Goal: Task Accomplishment & Management: Use online tool/utility

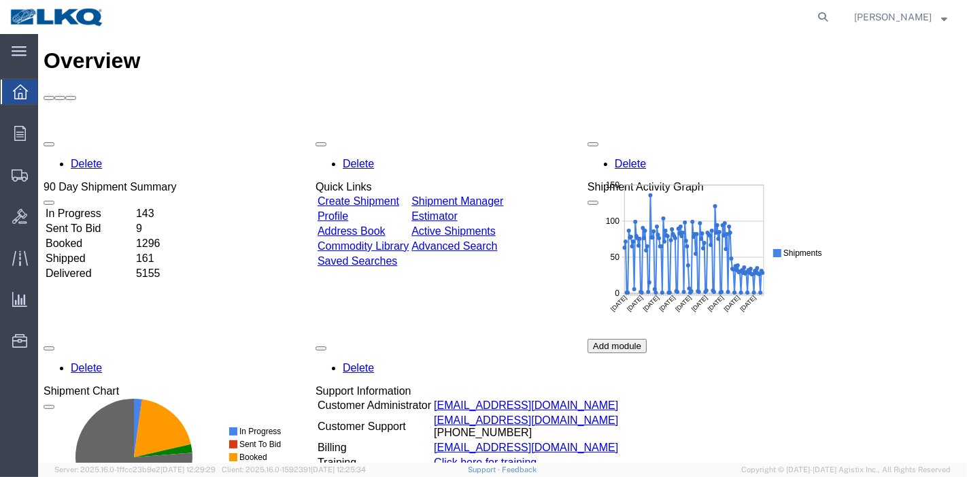
drag, startPoint x: 830, startPoint y: 16, endPoint x: 800, endPoint y: 28, distance: 32.3
click at [830, 16] on icon at bounding box center [822, 16] width 19 height 19
click at [747, 29] on input "search" at bounding box center [606, 17] width 413 height 33
click at [715, 14] on input "search" at bounding box center [606, 17] width 413 height 33
paste input "56363959"
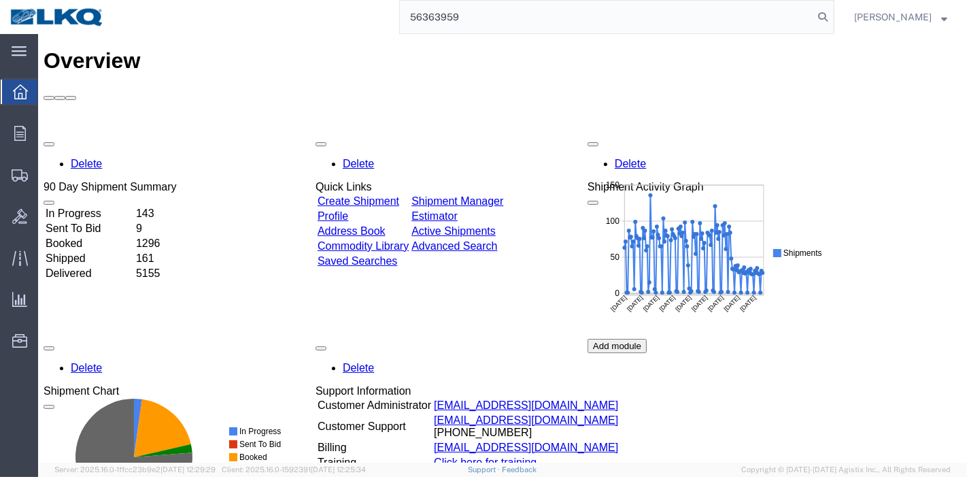
type input "56363959"
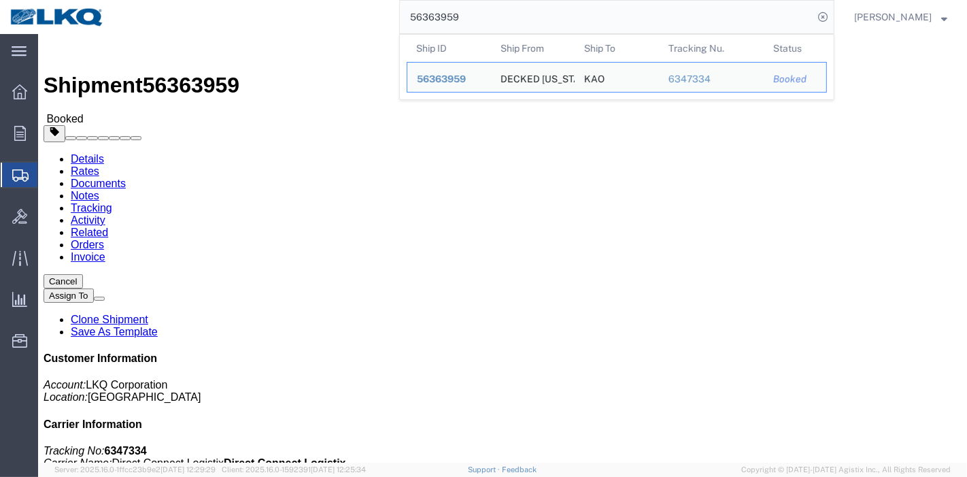
drag, startPoint x: 293, startPoint y: 89, endPoint x: 255, endPoint y: 55, distance: 51.1
click link "Tracking"
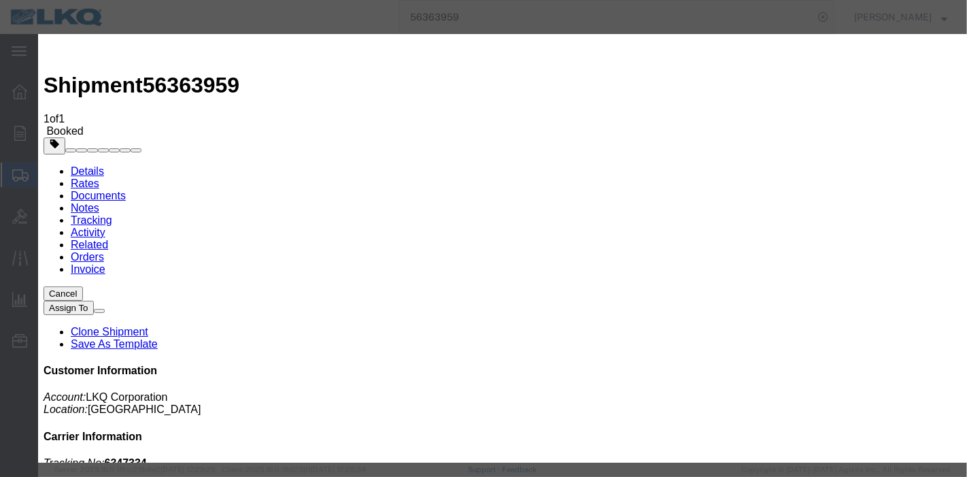
type input "[DATE]"
type input "9:00 PM"
select select "DELIVRED"
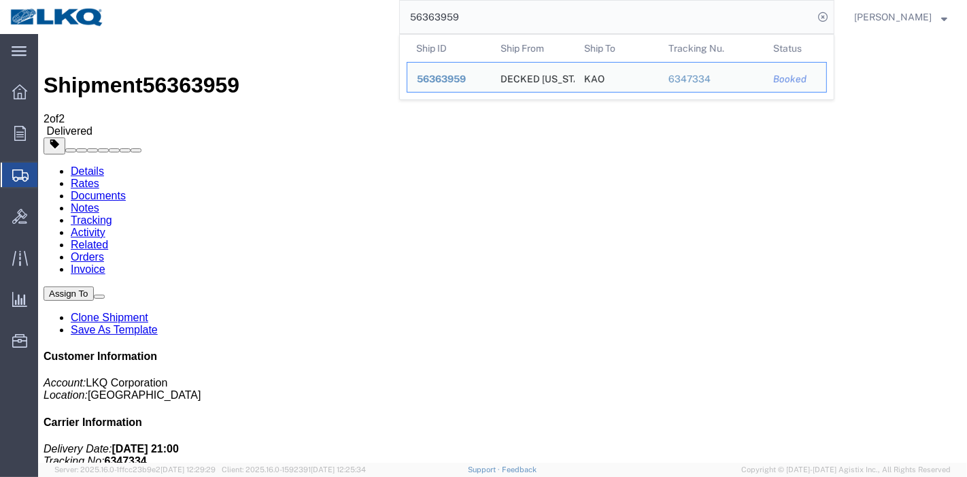
drag, startPoint x: 507, startPoint y: 5, endPoint x: 385, endPoint y: 18, distance: 123.1
click at [385, 18] on div "56363959 Ship ID Ship From Ship To Tracking Nu. Status Ship ID 56363959 Ship Fr…" at bounding box center [474, 17] width 720 height 34
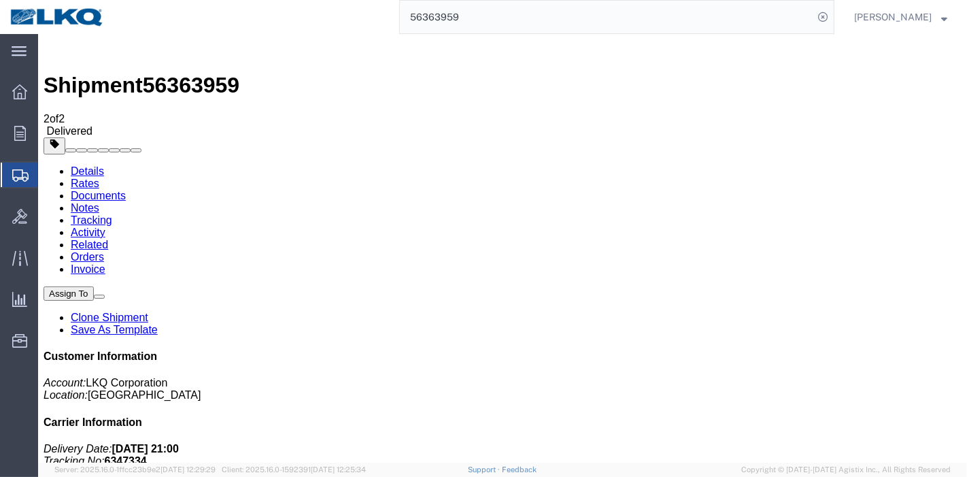
paste input "416720"
type input "56416720"
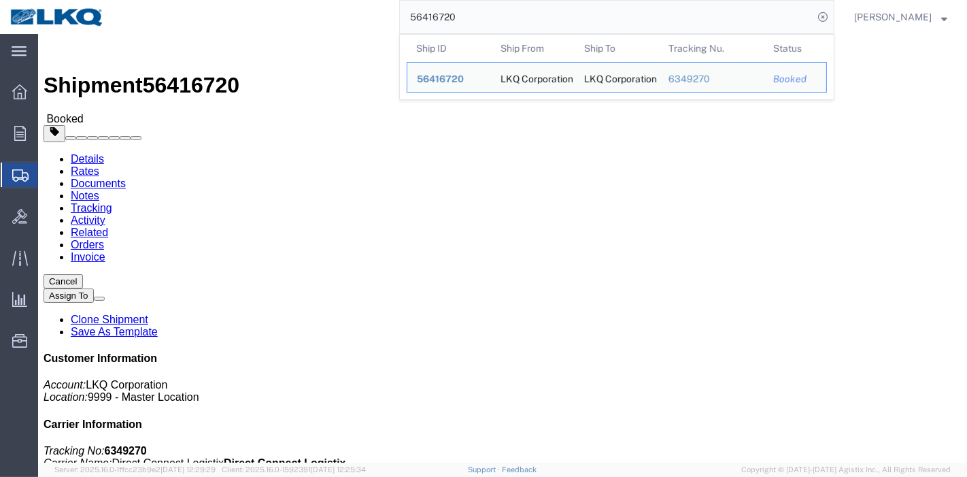
click link "Rates"
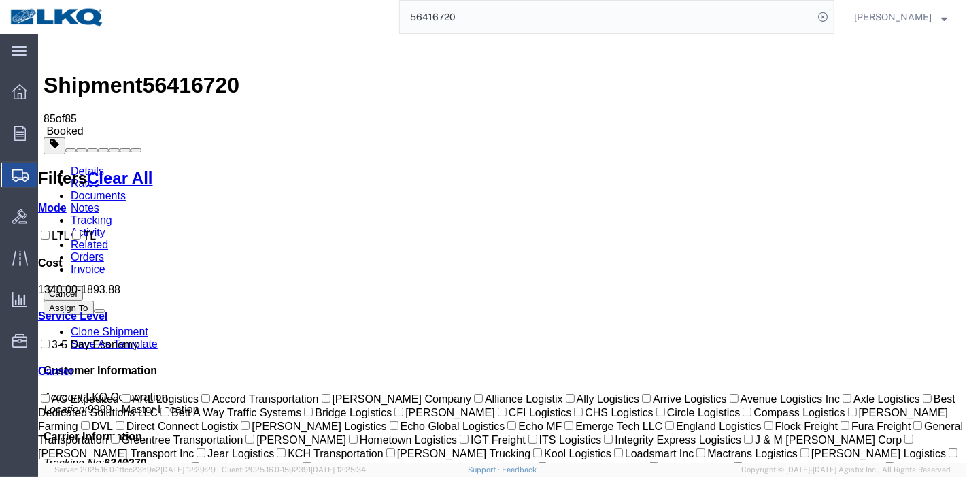
click at [112, 214] on link "Tracking" at bounding box center [90, 220] width 41 height 12
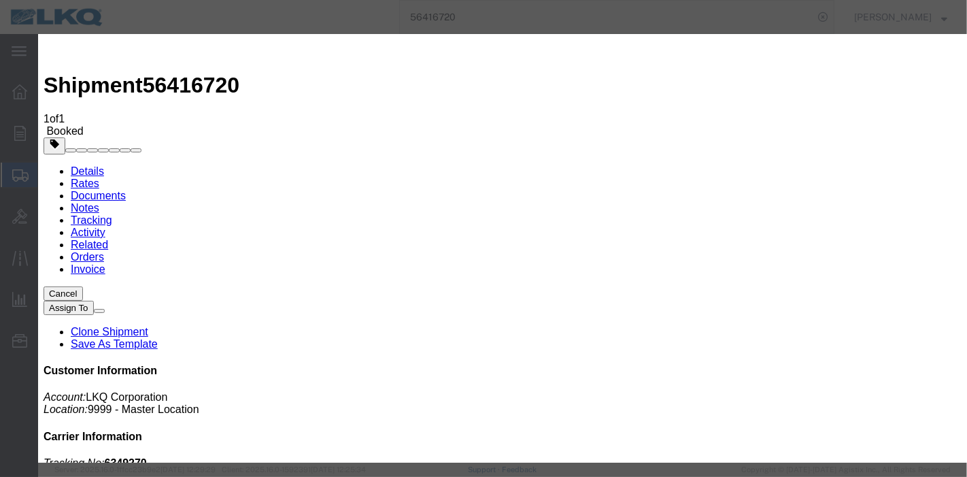
type input "[DATE]"
type input "9:00 PM"
select select "DELIVRED"
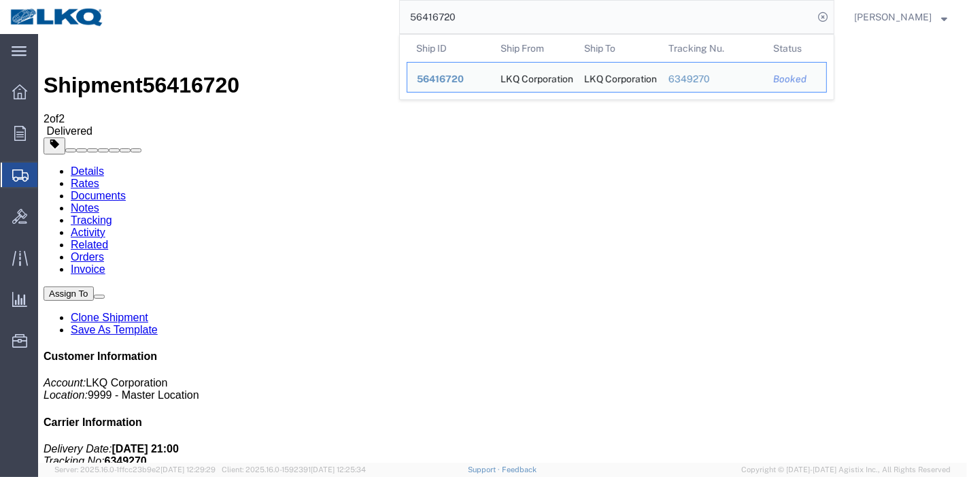
drag, startPoint x: 511, startPoint y: 20, endPoint x: 165, endPoint y: 20, distance: 346.1
click at [165, 20] on div "56416720 Ship ID Ship From Ship To Tracking Nu. Status Ship ID 56416720 Ship Fr…" at bounding box center [474, 17] width 720 height 34
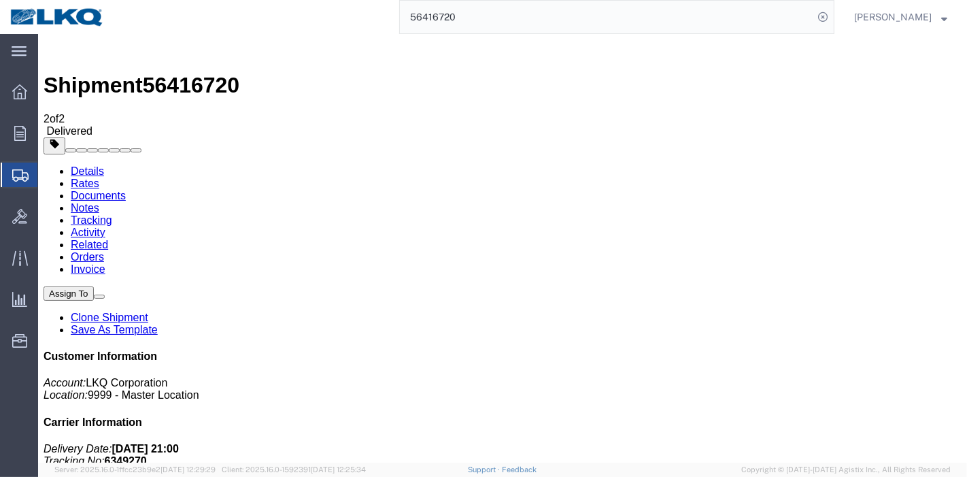
paste input "196087"
type input "56196087"
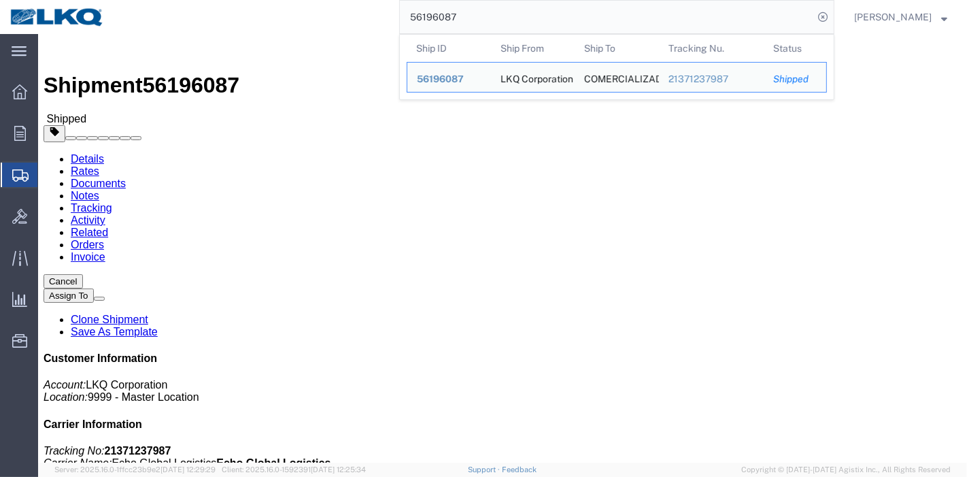
click link "Rates"
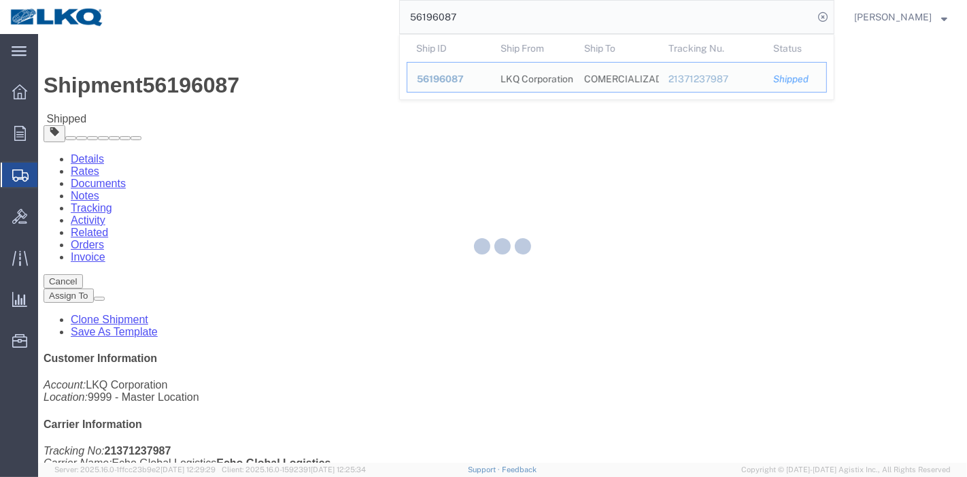
drag, startPoint x: 468, startPoint y: 18, endPoint x: 381, endPoint y: 18, distance: 86.4
click at [381, 18] on div "56196087 Ship ID Ship From Ship To Tracking Nu. Status Ship ID 56196087 Ship Fr…" at bounding box center [474, 17] width 720 height 34
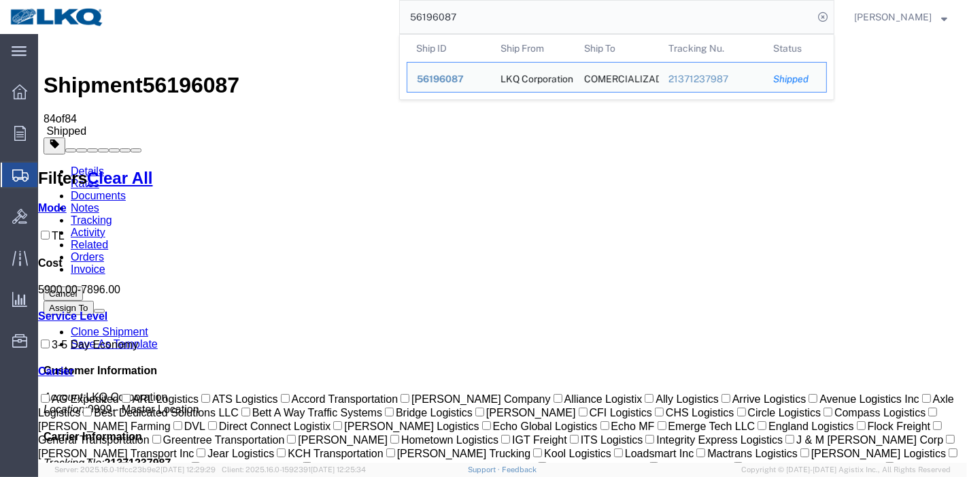
click at [112, 214] on link "Tracking" at bounding box center [90, 220] width 41 height 12
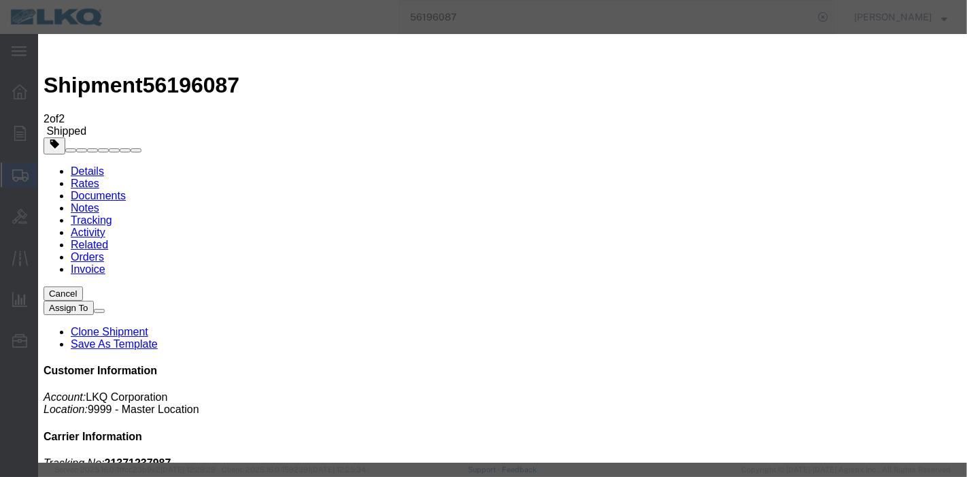
type input "[DATE]"
type input "9:00 PM"
select select "DELIVRED"
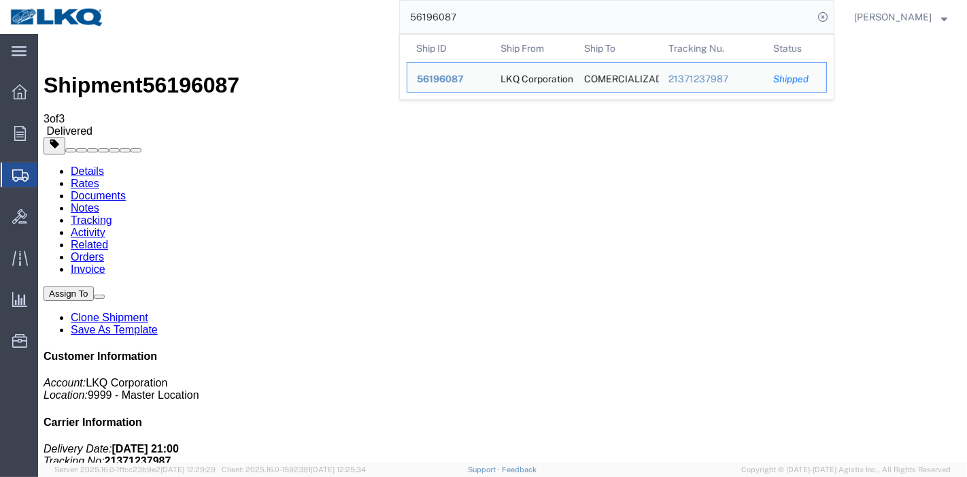
paste input "356911"
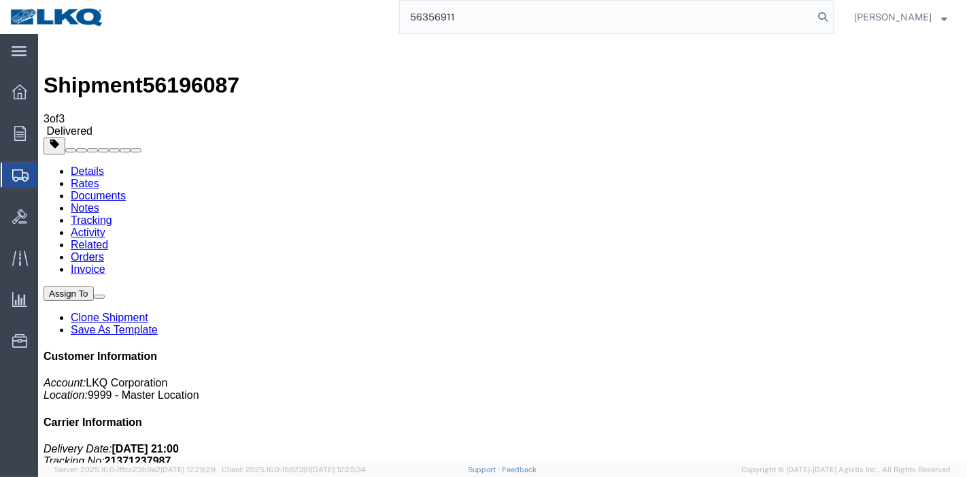
type input "56356911"
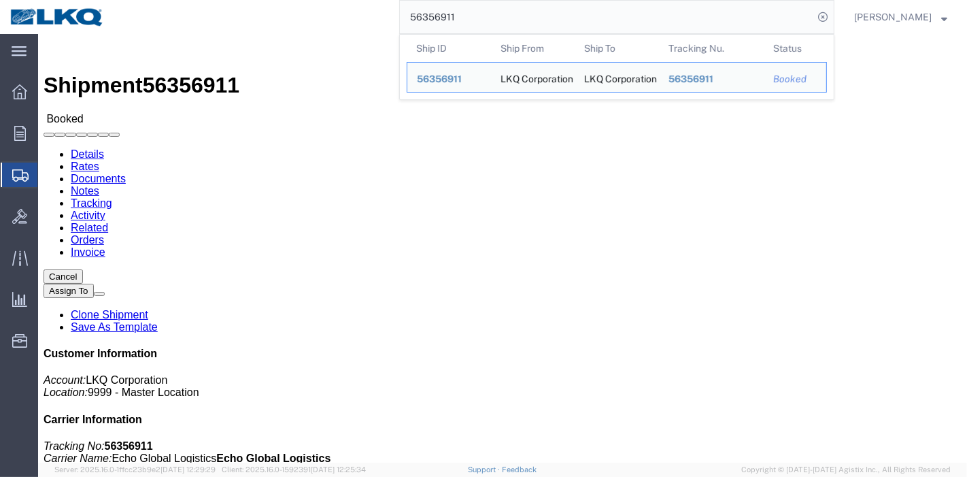
click link "Tracking"
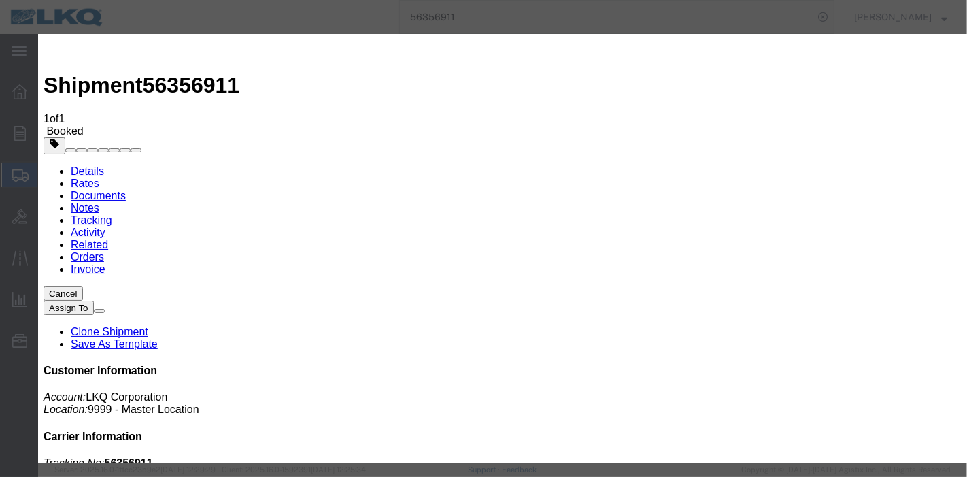
type input "[DATE]"
type input "9:00 PM"
select select "DELIVRED"
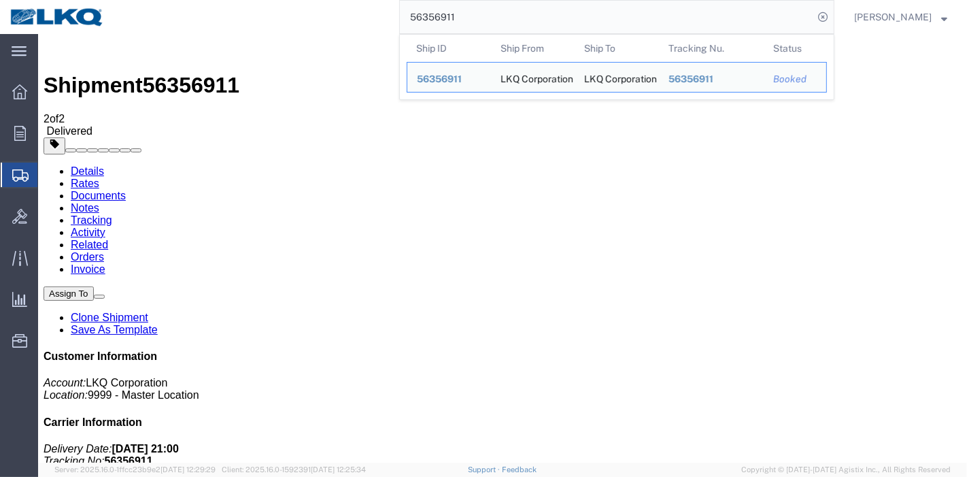
drag, startPoint x: 504, startPoint y: 22, endPoint x: 221, endPoint y: 10, distance: 283.2
click at [221, 10] on div "56356911 Ship ID Ship From Ship To Tracking Nu. Status Ship ID 56356911 Ship Fr…" at bounding box center [474, 17] width 720 height 34
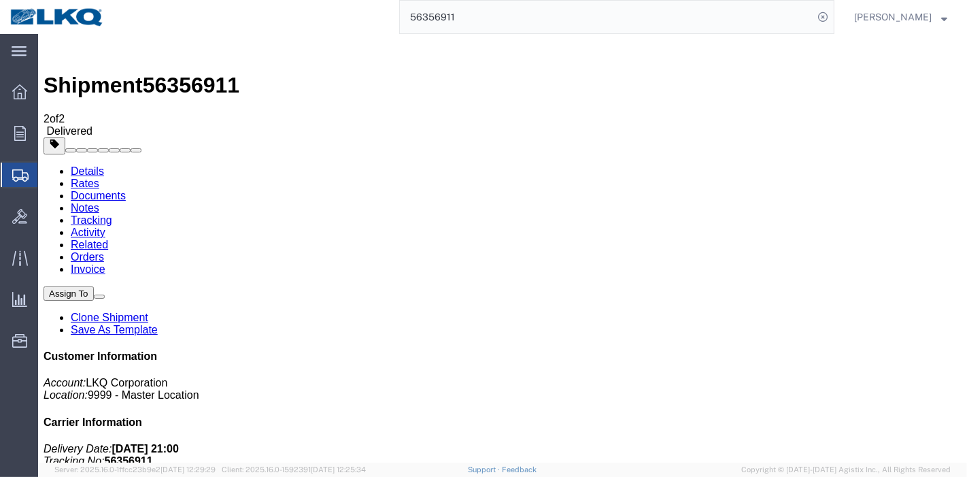
paste input "4980"
type input "56349801"
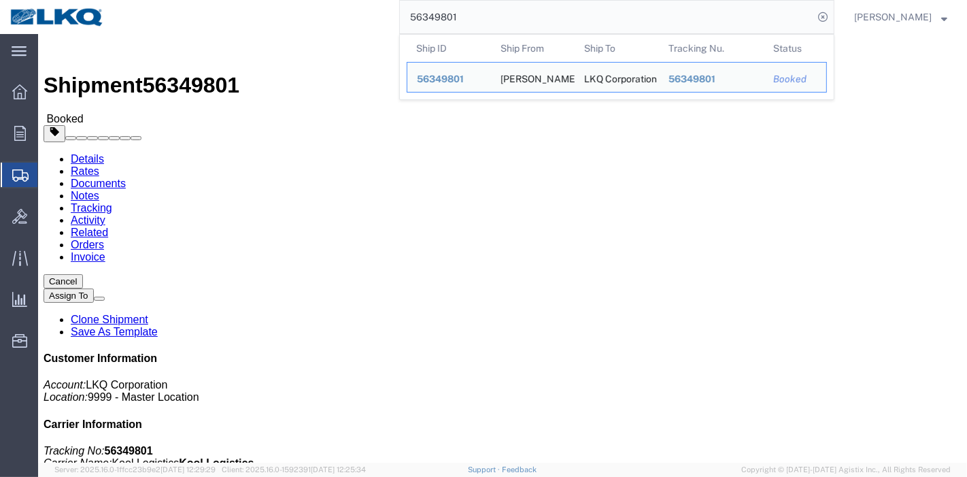
click link "Tracking"
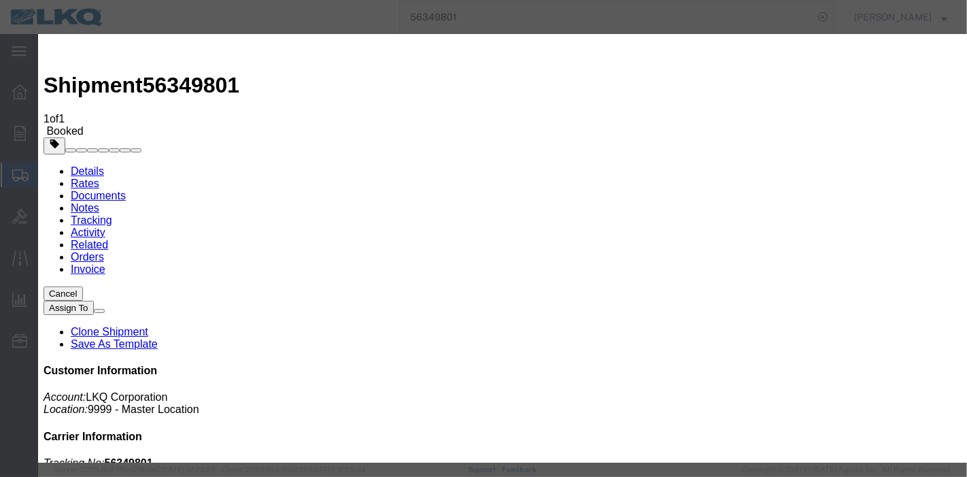
type input "[DATE]"
type input "9:00 PM"
select select "DELIVRED"
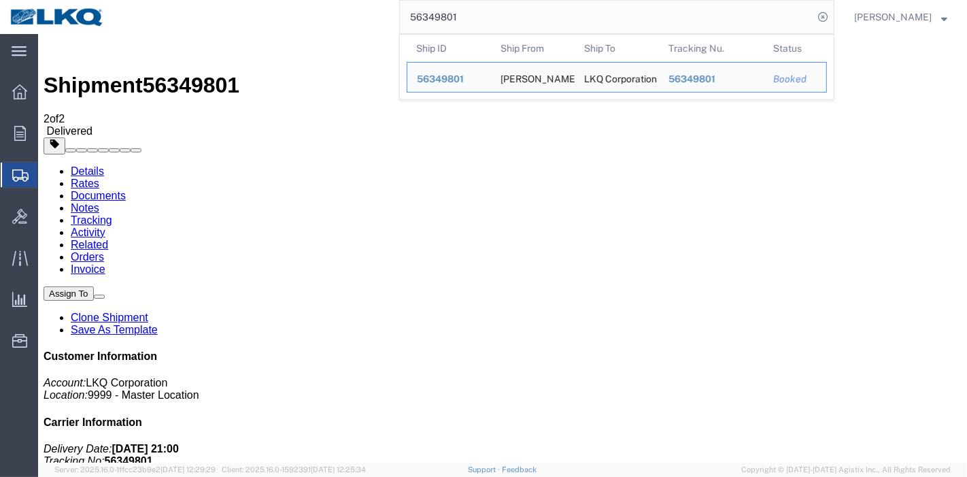
drag, startPoint x: 511, startPoint y: 13, endPoint x: 334, endPoint y: 13, distance: 176.8
click at [335, 13] on div "56349801 Ship ID Ship From Ship To Tracking Nu. Status Ship ID 56349801 Ship Fr…" at bounding box center [474, 17] width 720 height 34
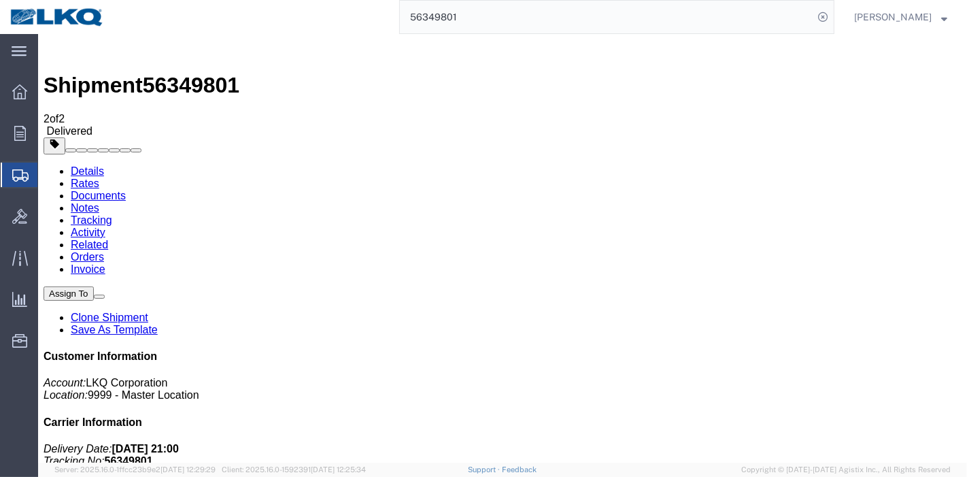
paste input "280295"
type input "56280295"
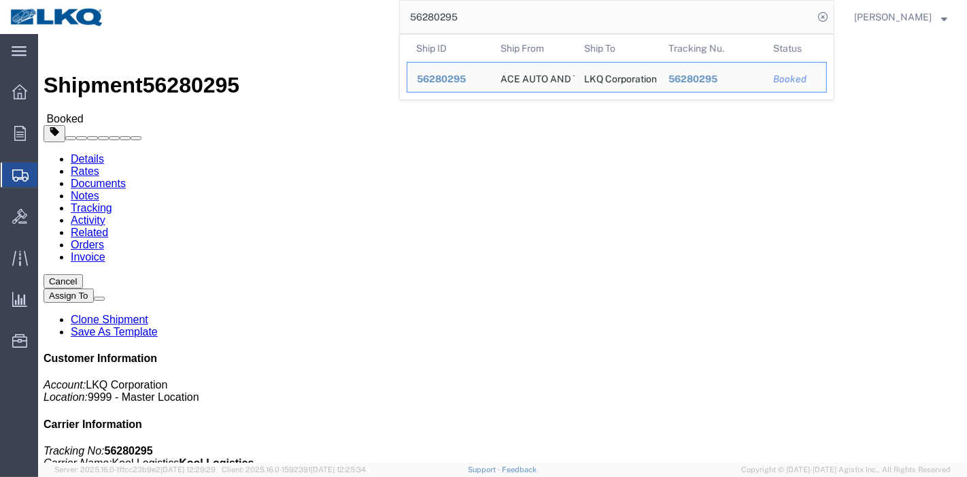
click link "Tracking"
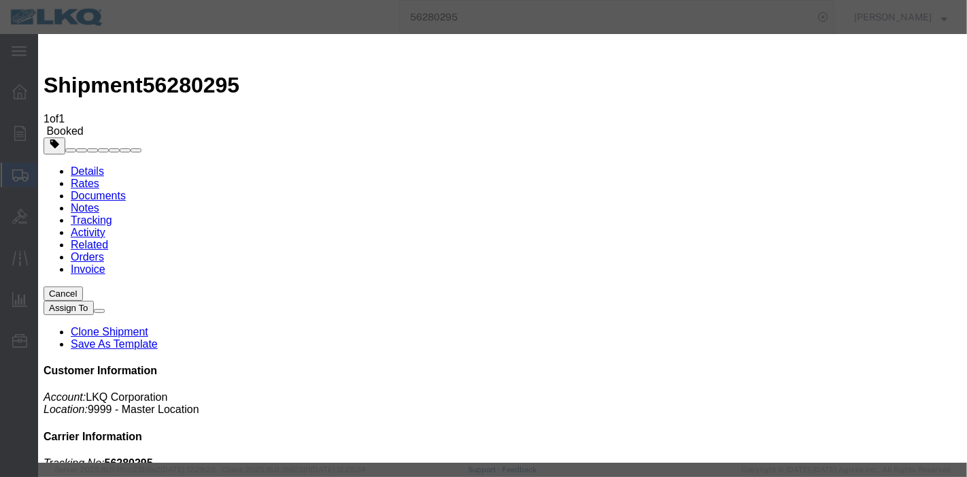
type input "[DATE]"
type input "9:00 PM"
select select "DELIVRED"
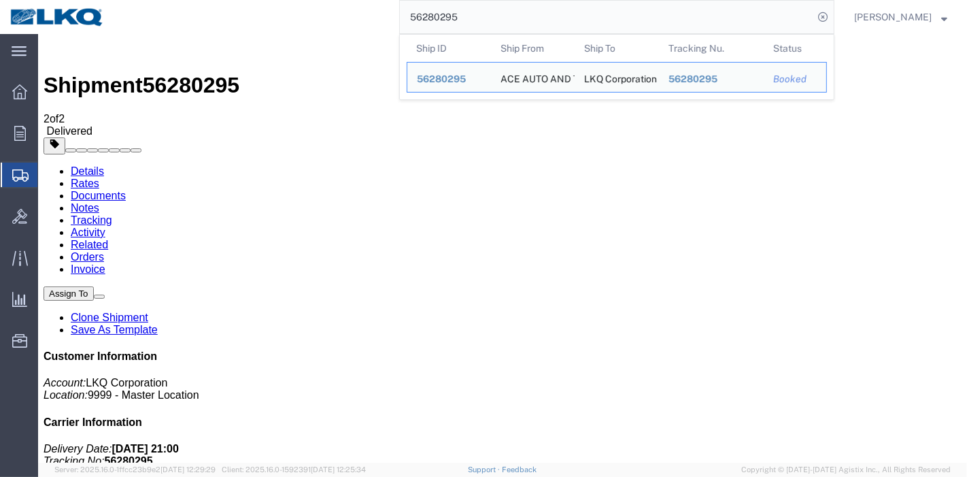
drag, startPoint x: 407, startPoint y: 60, endPoint x: 244, endPoint y: 39, distance: 163.8
paste input "426624"
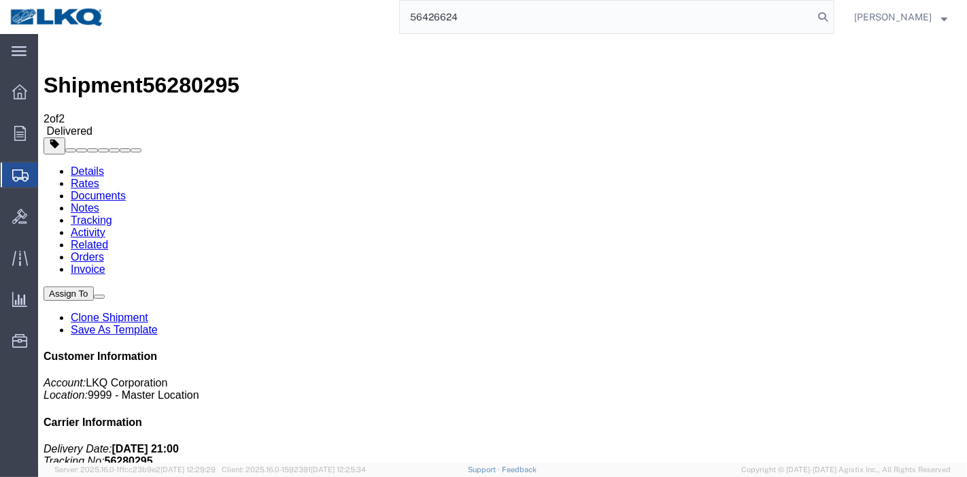
type input "56426624"
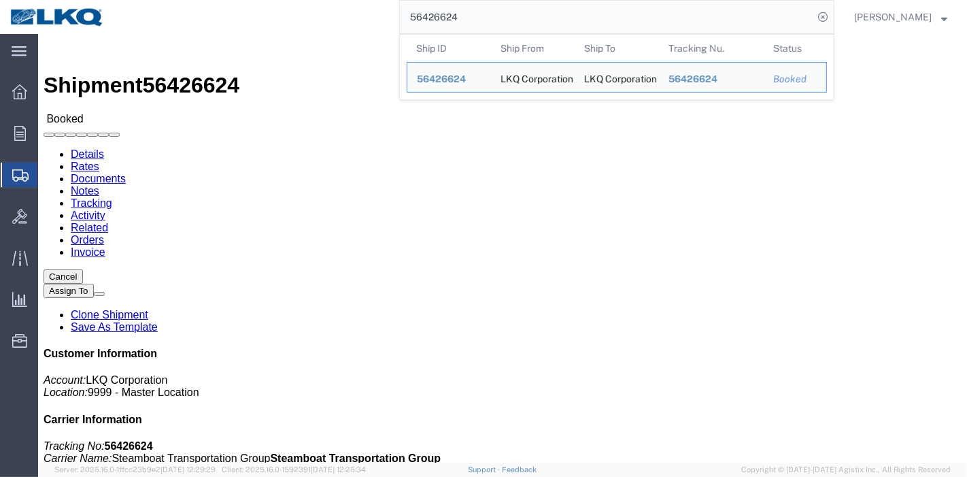
click link "Tracking"
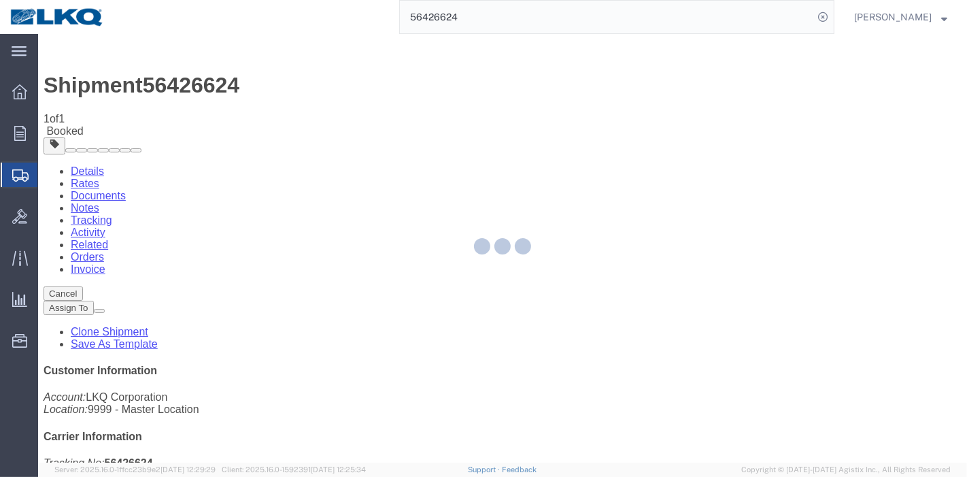
click at [626, 129] on div at bounding box center [502, 248] width 929 height 428
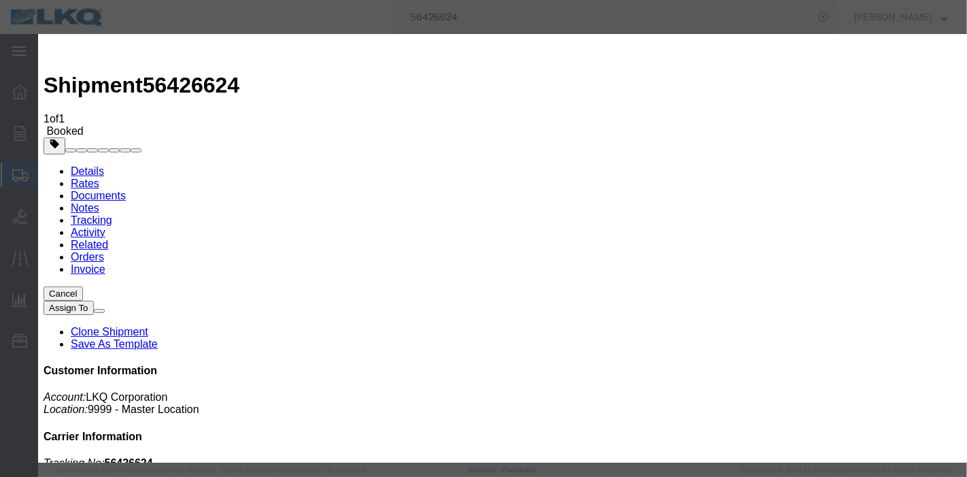
type input "[DATE]"
type input "9:00 PM"
select select "DELIVRED"
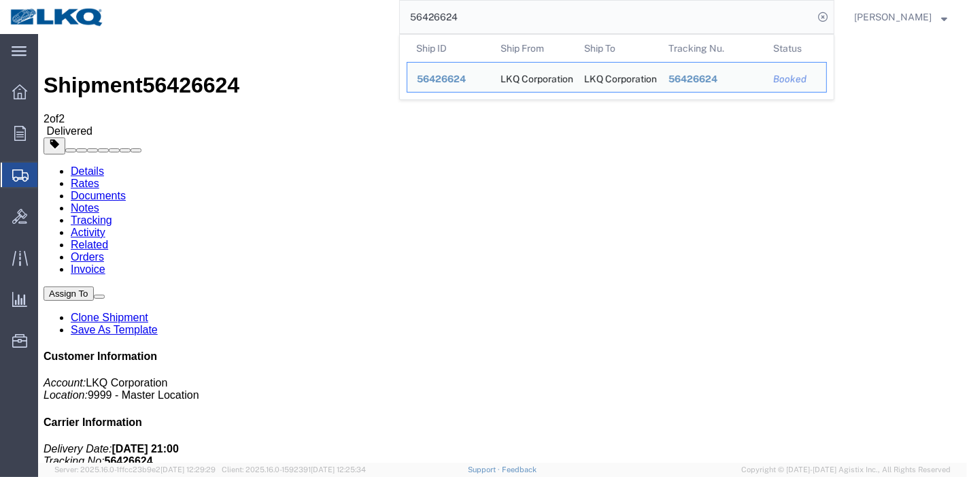
drag, startPoint x: 503, startPoint y: 16, endPoint x: 336, endPoint y: 16, distance: 167.3
click at [336, 16] on div "56426624 Ship ID Ship From Ship To Tracking Nu. Status Ship ID 56426624 Ship Fr…" at bounding box center [474, 17] width 720 height 34
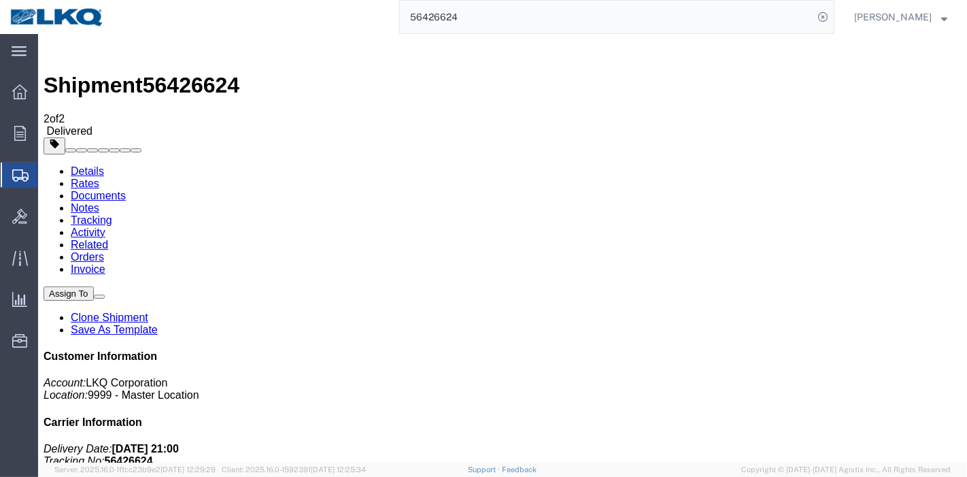
paste input "342739"
type input "56342739"
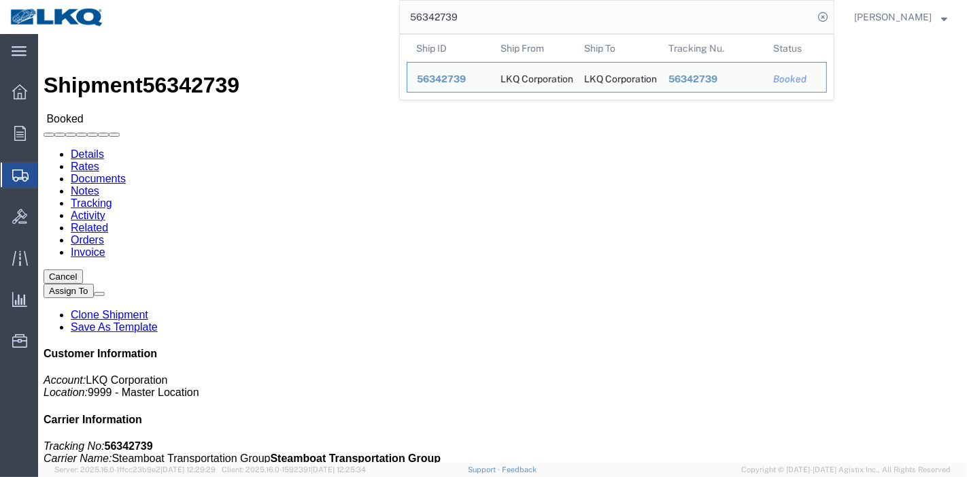
click link "Tracking"
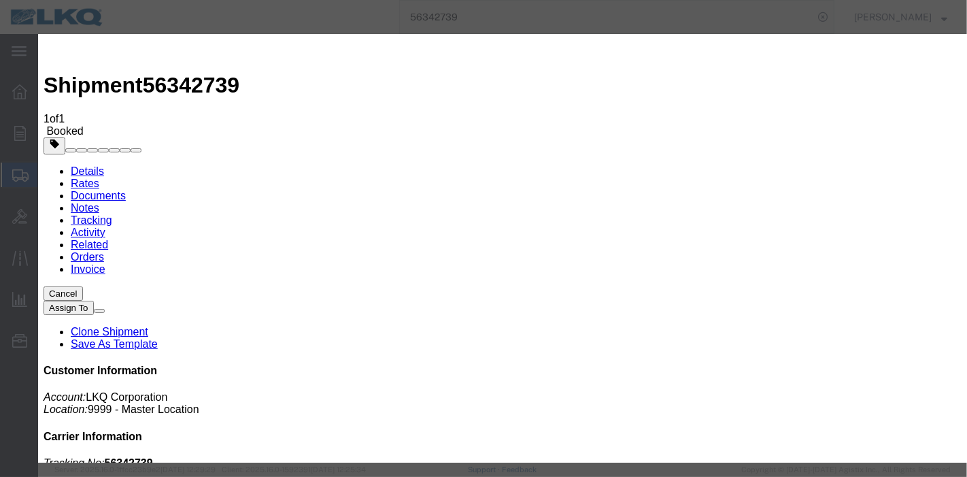
type input "[DATE]"
type input "9:00 PM"
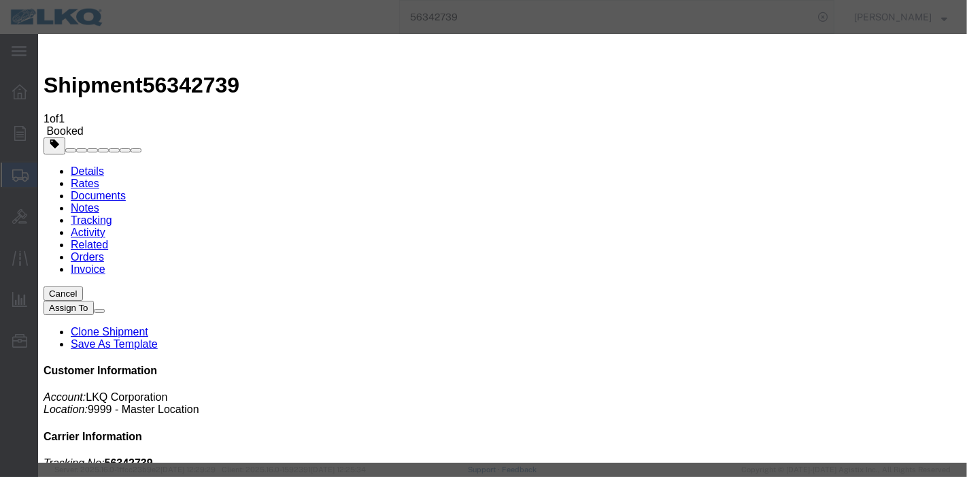
select select "DELIVRED"
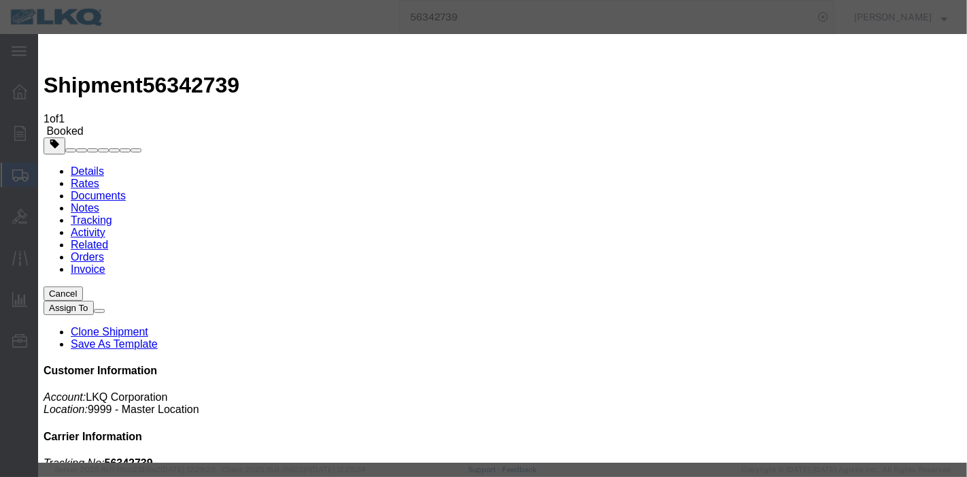
type input "[DATE]"
type input "9:00 PM"
select select "DELIVRED"
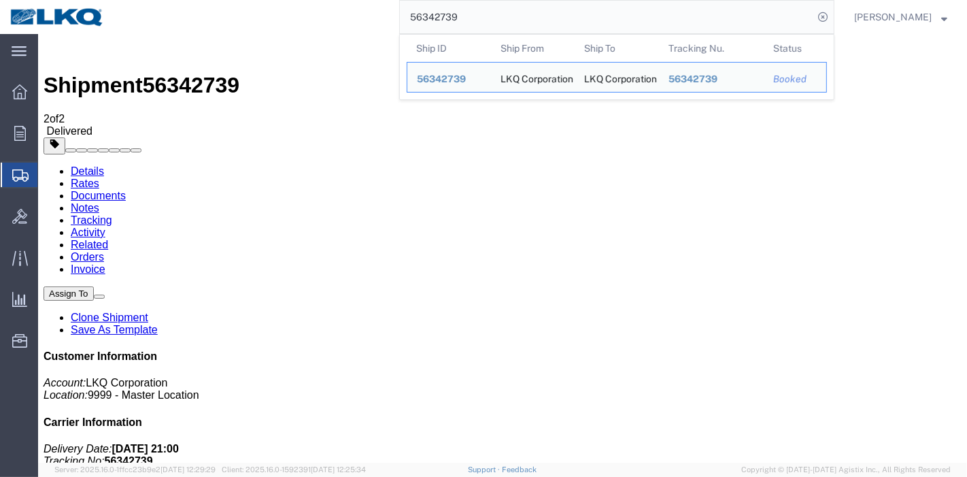
drag, startPoint x: 496, startPoint y: 16, endPoint x: 201, endPoint y: 14, distance: 295.8
click at [201, 14] on div "56342739 Ship ID Ship From Ship To Tracking Nu. Status Ship ID 56342739 Ship Fr…" at bounding box center [474, 17] width 720 height 34
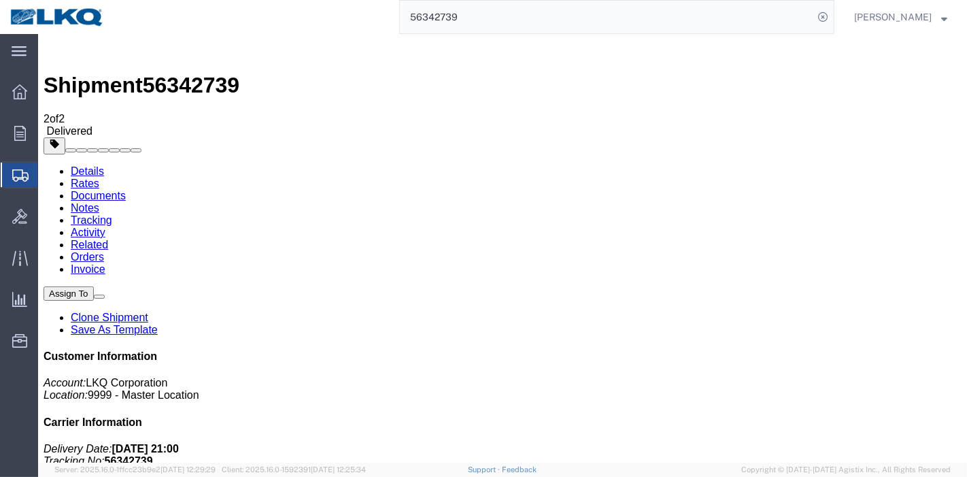
paste input "98435"
type input "56398435"
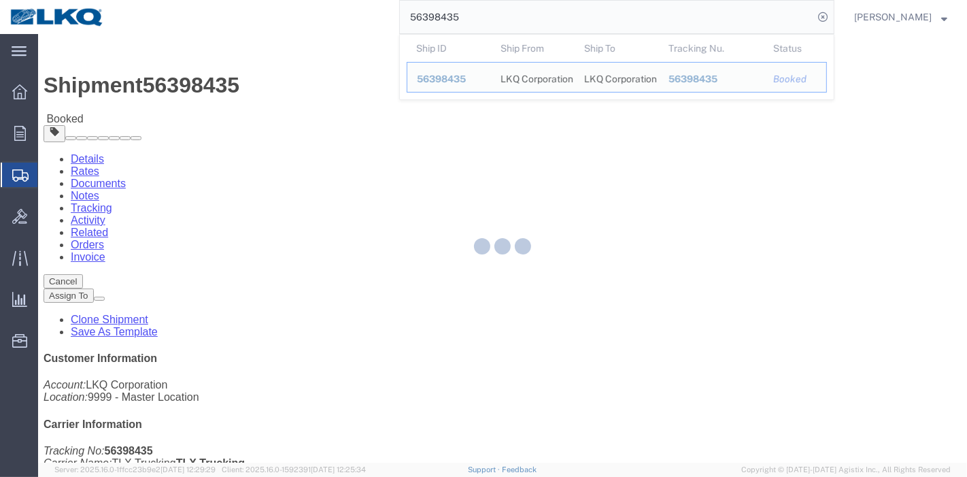
click at [291, 87] on div at bounding box center [502, 248] width 929 height 428
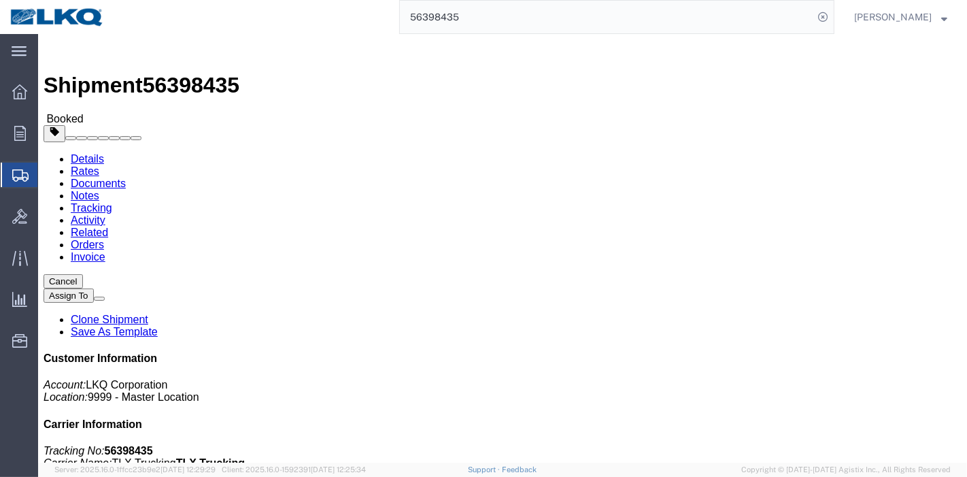
click link "Tracking"
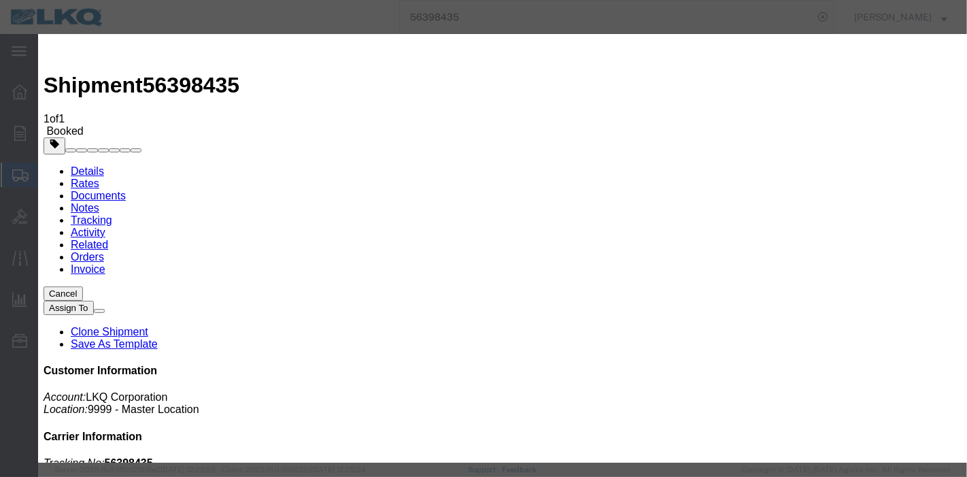
type input "[DATE]"
type input "9:00 PM"
select select "DELIVRED"
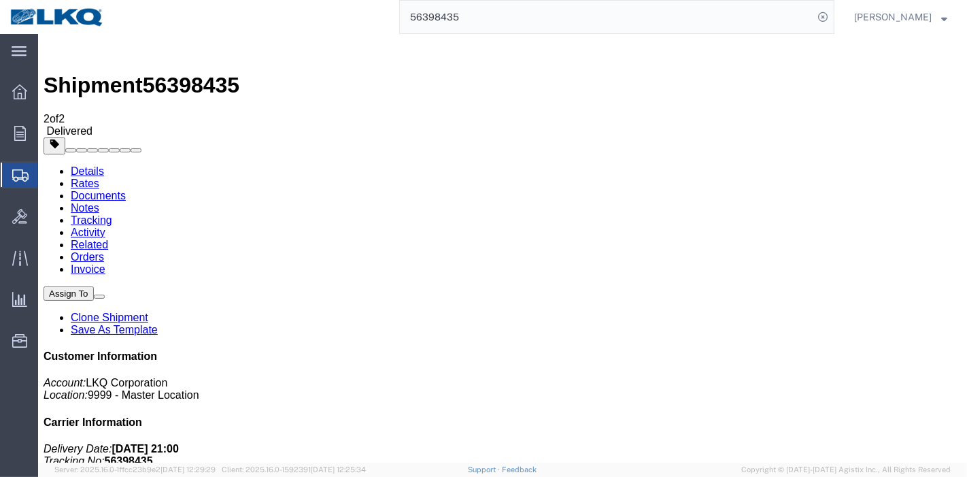
drag, startPoint x: 481, startPoint y: 18, endPoint x: 228, endPoint y: 18, distance: 253.0
click at [228, 18] on div "56398435" at bounding box center [474, 17] width 720 height 34
paste input "46193"
type input "56346193"
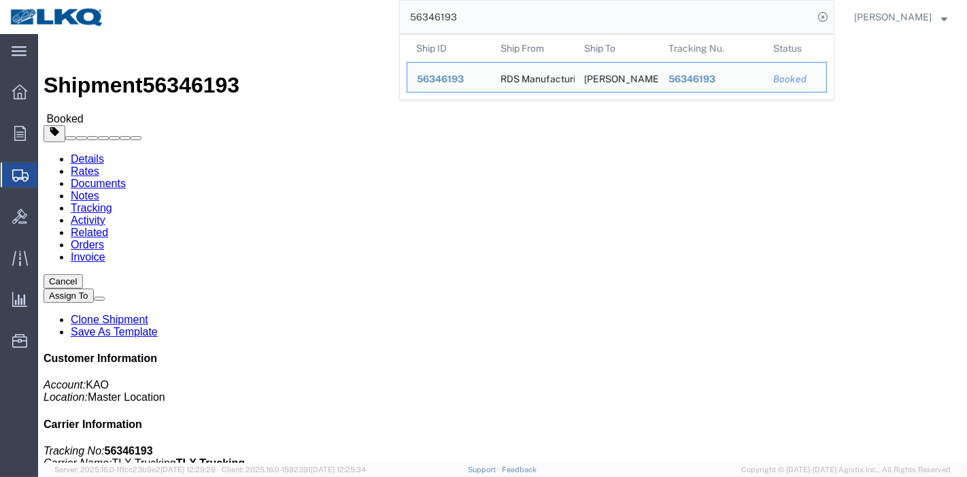
click link "Tracking"
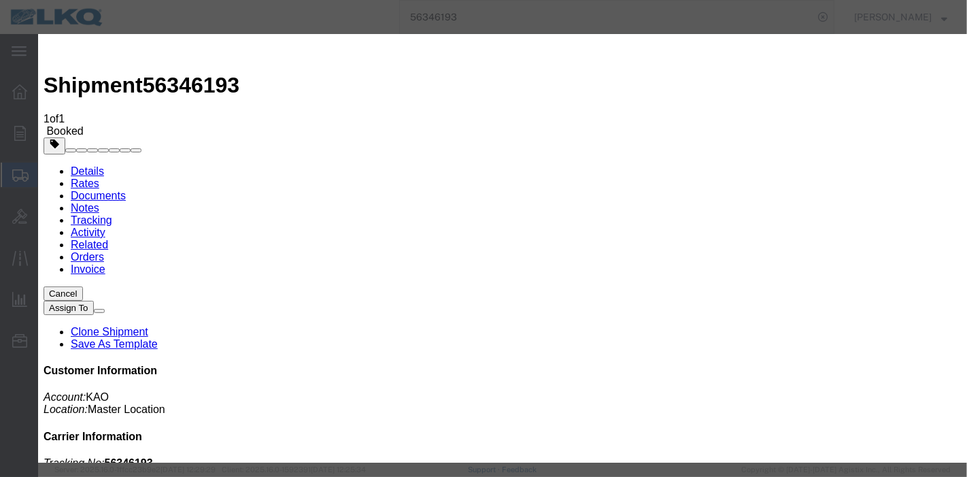
type input "[DATE]"
type input "9:00 PM"
select select "DELIVRED"
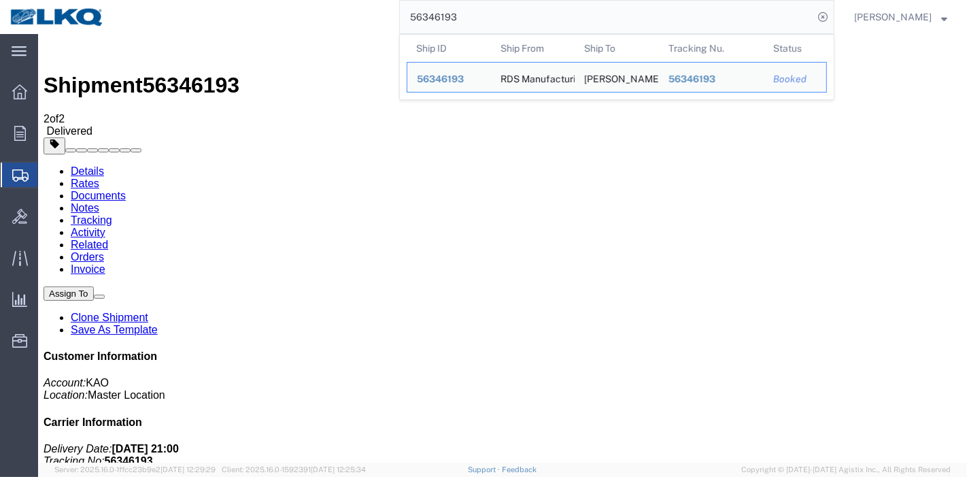
drag, startPoint x: 432, startPoint y: 14, endPoint x: 158, endPoint y: 14, distance: 274.1
click at [158, 14] on div "56346193 Ship ID Ship From Ship To Tracking Nu. Status Ship ID 56346193 Ship Fr…" at bounding box center [474, 17] width 720 height 34
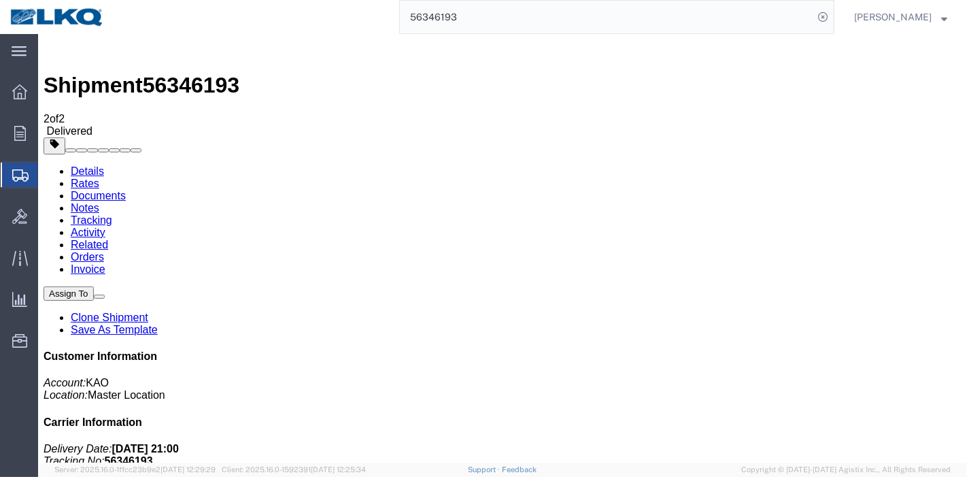
paste input "34925"
type input "56334925"
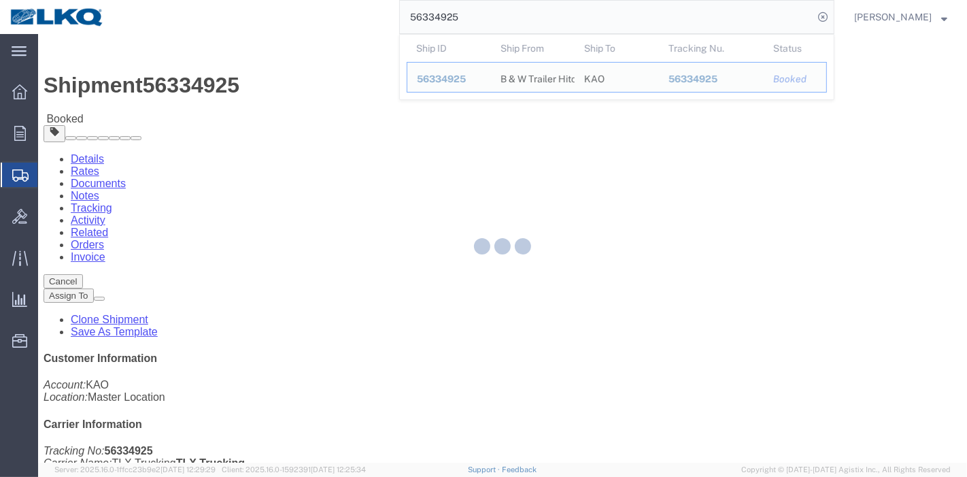
drag, startPoint x: 253, startPoint y: 42, endPoint x: 291, endPoint y: 76, distance: 51.1
click at [291, 76] on div at bounding box center [502, 248] width 929 height 428
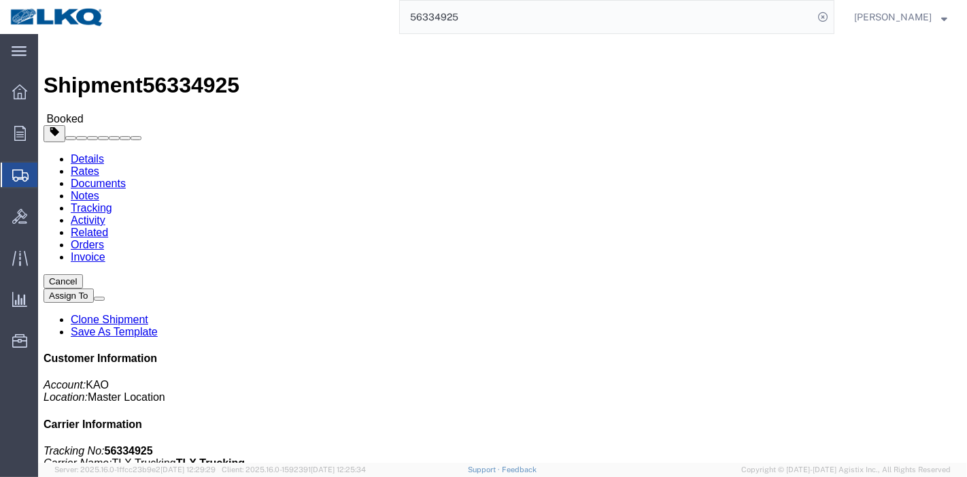
click link "Tracking"
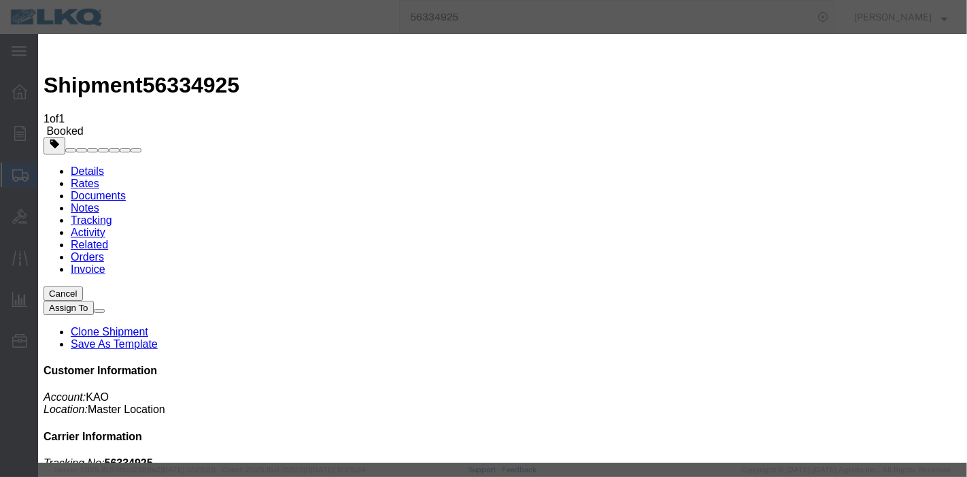
type input "[DATE]"
type input "9:00 PM"
select select "DELIVRED"
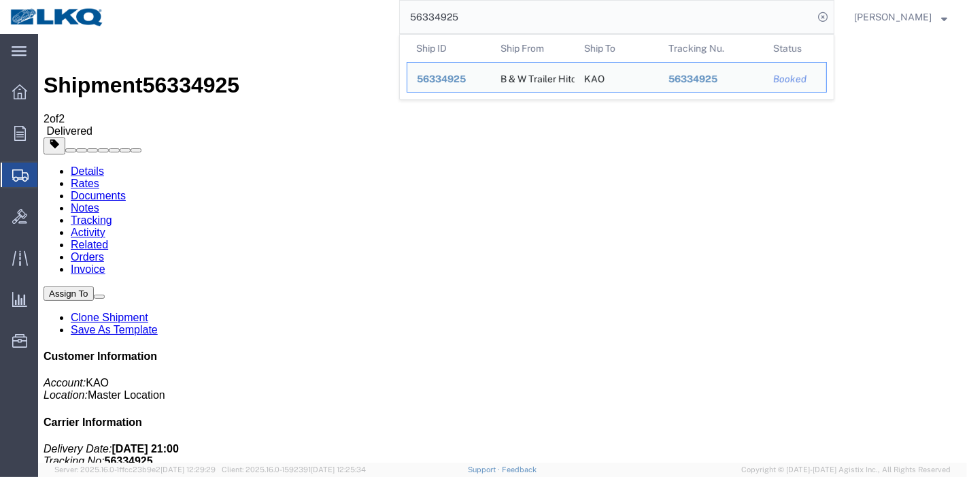
drag, startPoint x: 498, startPoint y: 24, endPoint x: 342, endPoint y: 24, distance: 155.7
click at [342, 24] on div "56334925 Ship ID Ship From Ship To Tracking Nu. Status Ship ID 56334925 Ship Fr…" at bounding box center [474, 17] width 720 height 34
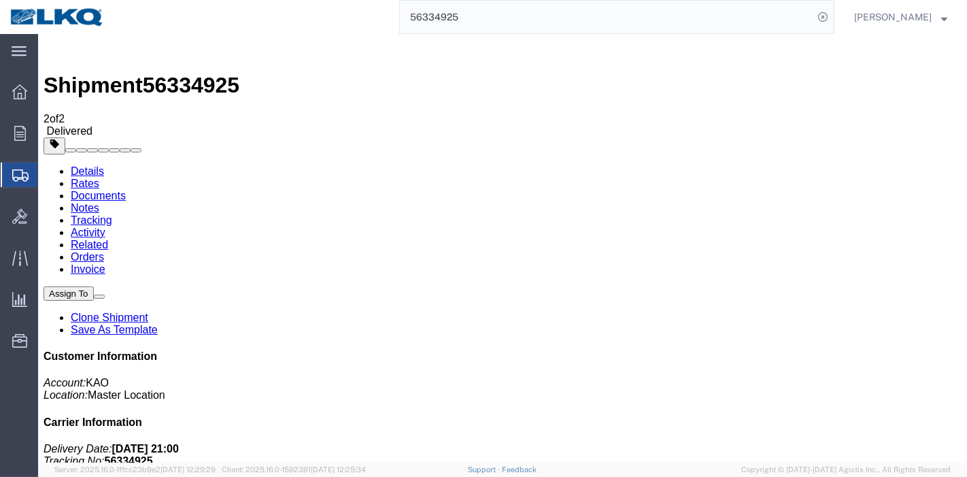
paste input "42761"
type input "56342761"
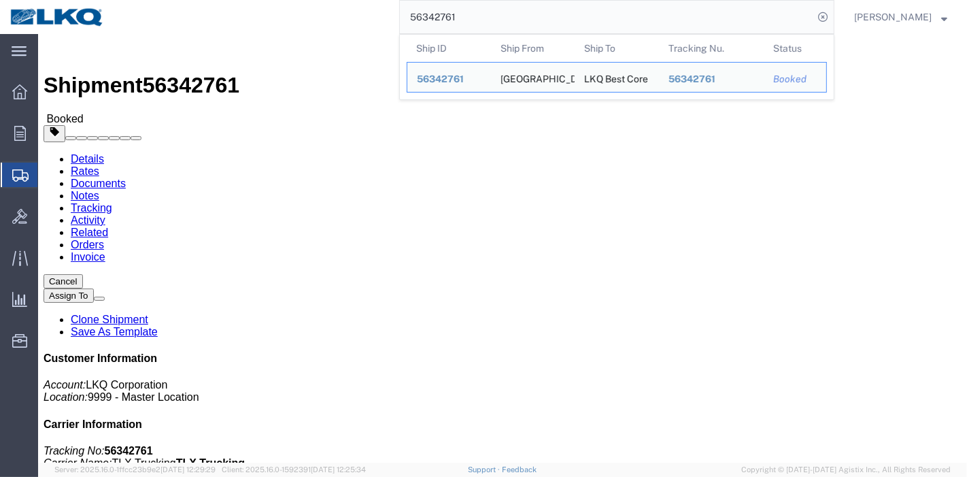
click link "Tracking"
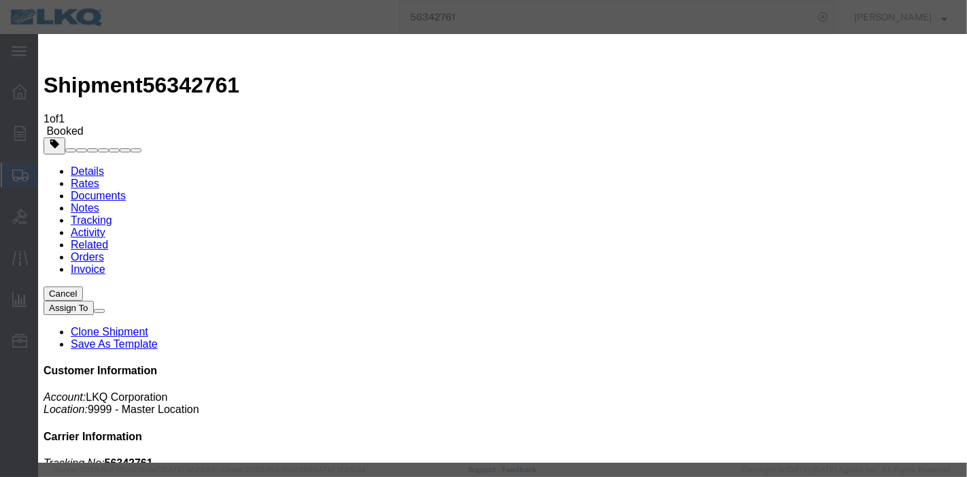
type input "[DATE]"
type input "9:00 PM"
select select "DELIVRED"
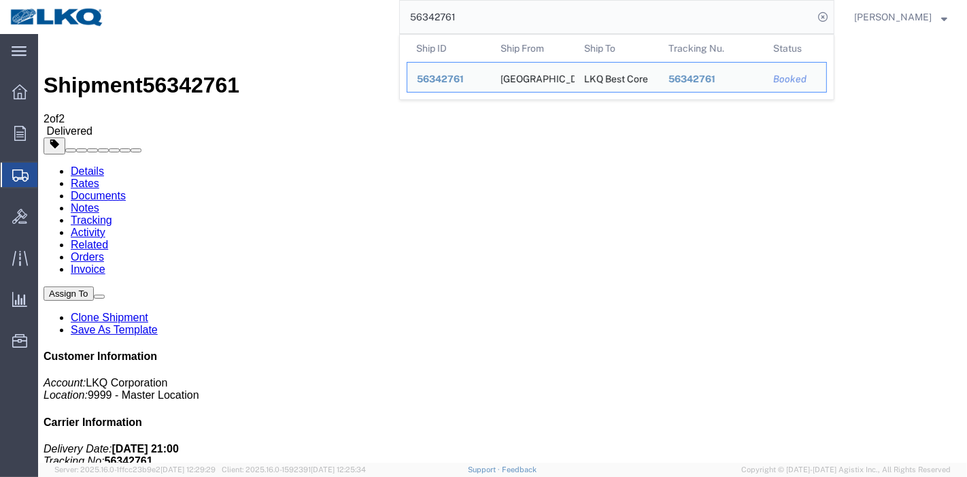
drag, startPoint x: 509, startPoint y: 20, endPoint x: 273, endPoint y: 20, distance: 236.0
click at [273, 20] on div "56342761 Ship ID Ship From Ship To Tracking Nu. Status Ship ID 56342761 Ship Fr…" at bounding box center [474, 17] width 720 height 34
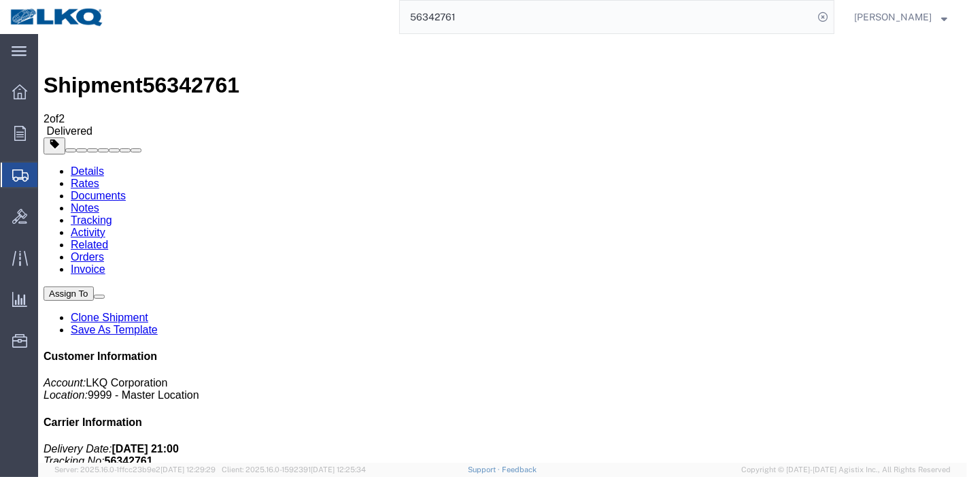
paste input "33814"
type input "56333814"
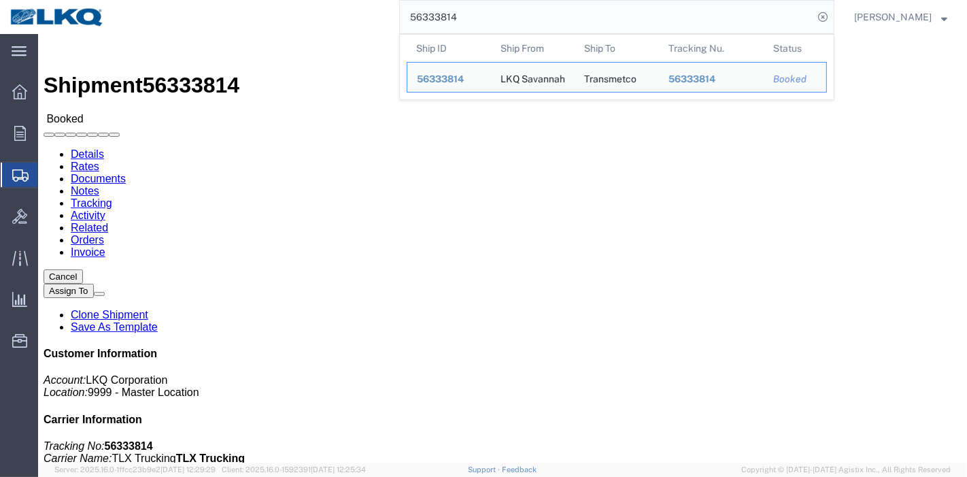
click link "Tracking"
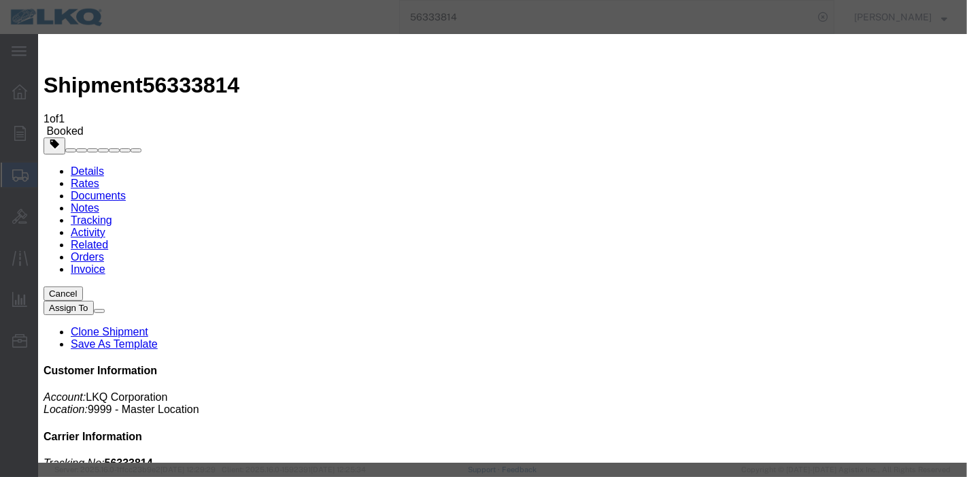
type input "[DATE]"
type input "9:00 PM"
type button "Add New Tracking"
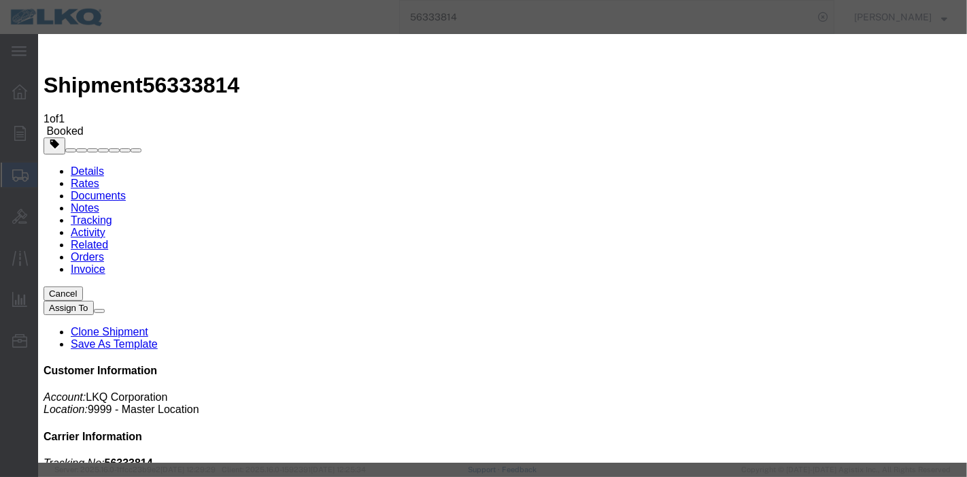
select select "DELIVRED"
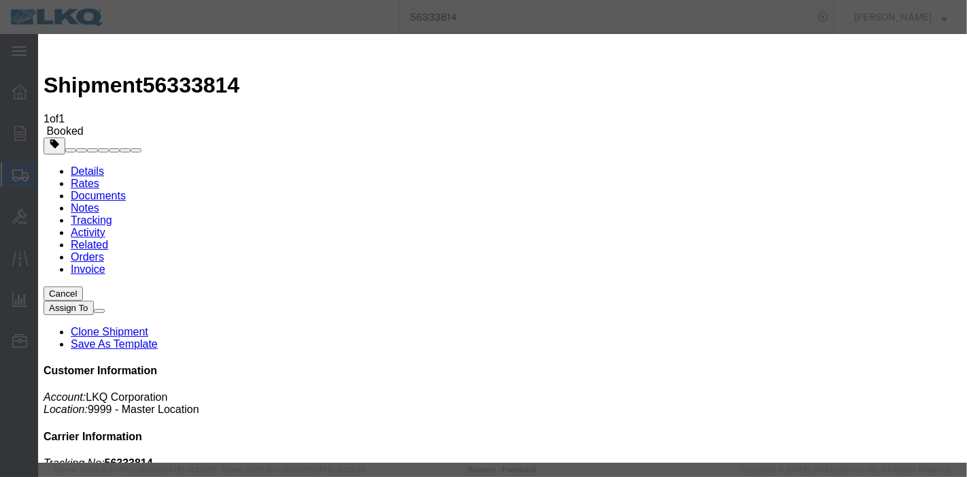
select select "DELIVRED"
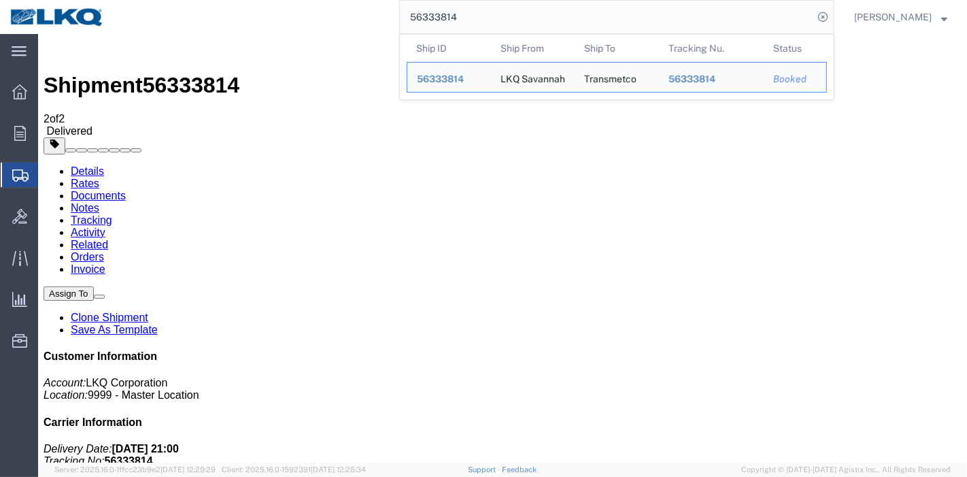
drag, startPoint x: 530, startPoint y: 20, endPoint x: 165, endPoint y: 32, distance: 365.4
click at [165, 32] on div "56333814 Ship ID Ship From Ship To Tracking Nu. Status Ship ID 56333814 Ship Fr…" at bounding box center [474, 17] width 720 height 34
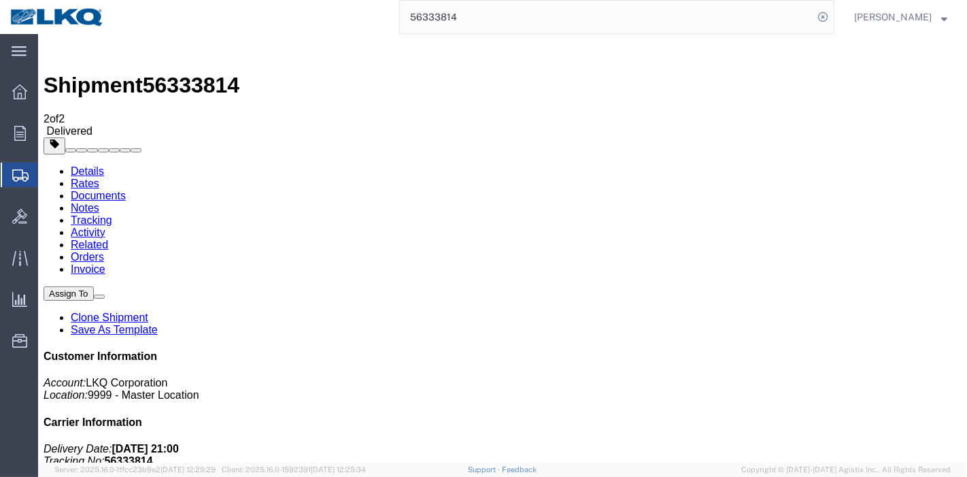
paste input "266643"
type input "56266643"
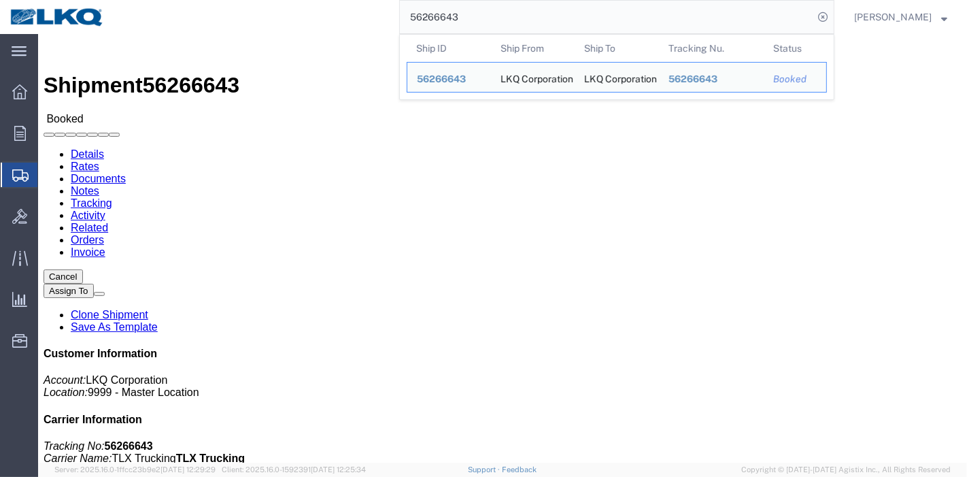
drag, startPoint x: 165, startPoint y: 32, endPoint x: 250, endPoint y: 48, distance: 86.4
click link "Tracking"
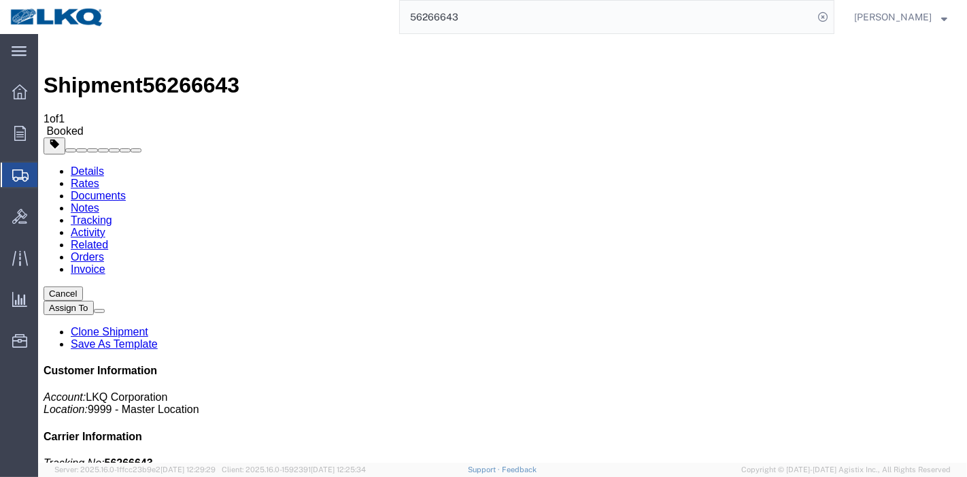
drag, startPoint x: 688, startPoint y: 164, endPoint x: 650, endPoint y: 131, distance: 50.1
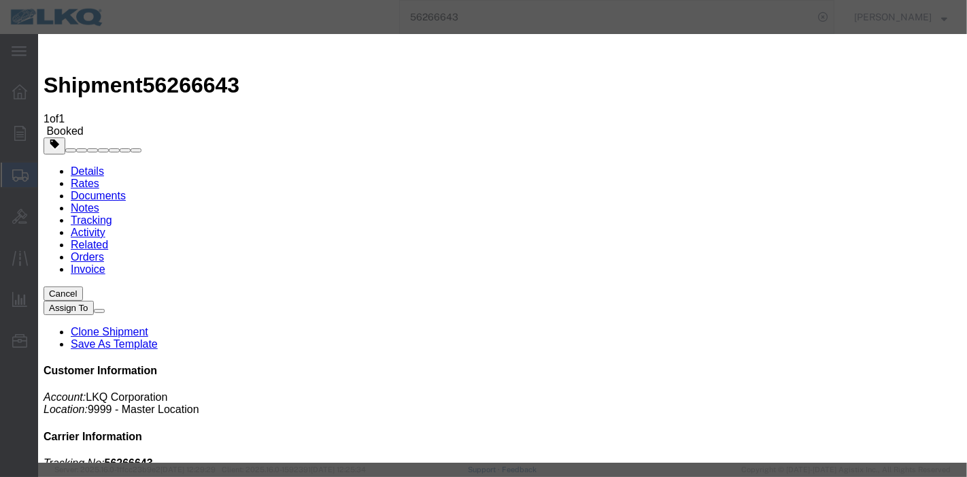
type input "[DATE]"
type input "9:00 PM"
select select "DELIVRED"
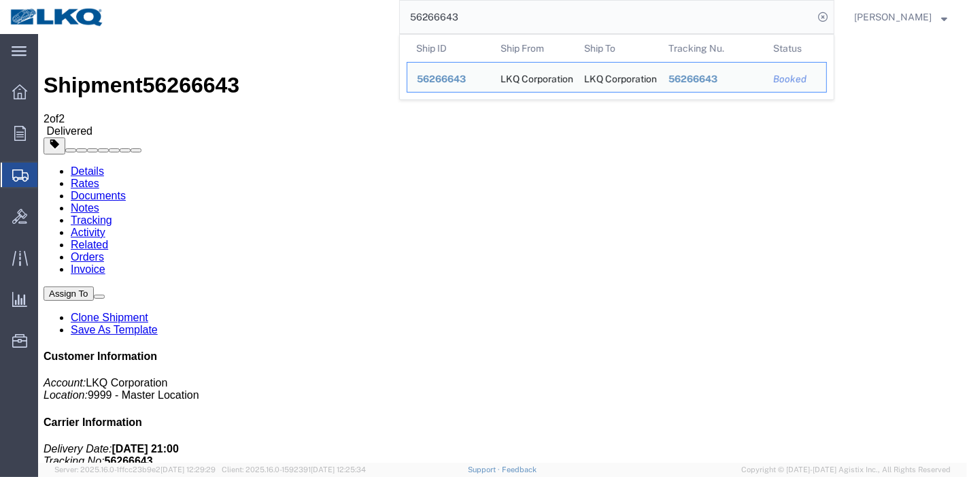
drag, startPoint x: 532, startPoint y: 21, endPoint x: 239, endPoint y: 29, distance: 293.2
click at [239, 29] on div "56266643 Ship ID Ship From Ship To Tracking Nu. Status Ship ID 56266643 Ship Fr…" at bounding box center [474, 17] width 720 height 34
paste input "60305117"
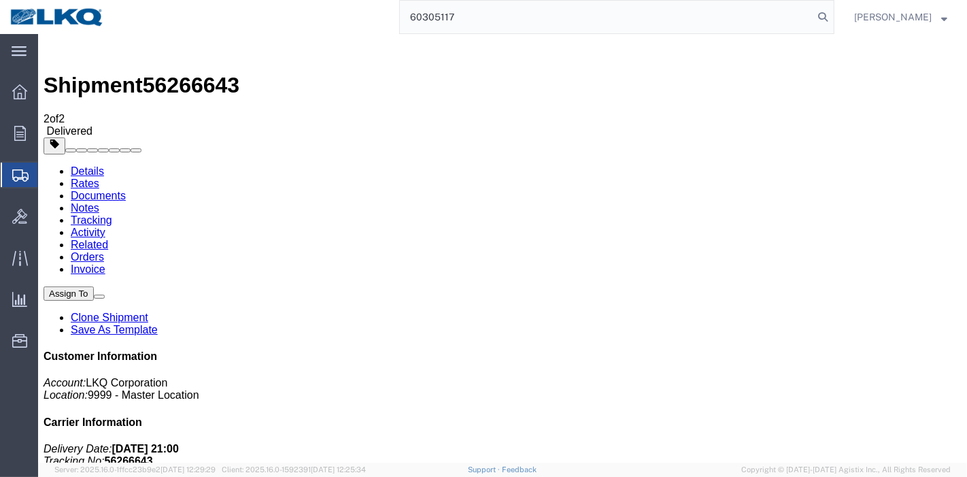
click at [422, 23] on input "60305117" at bounding box center [606, 17] width 413 height 33
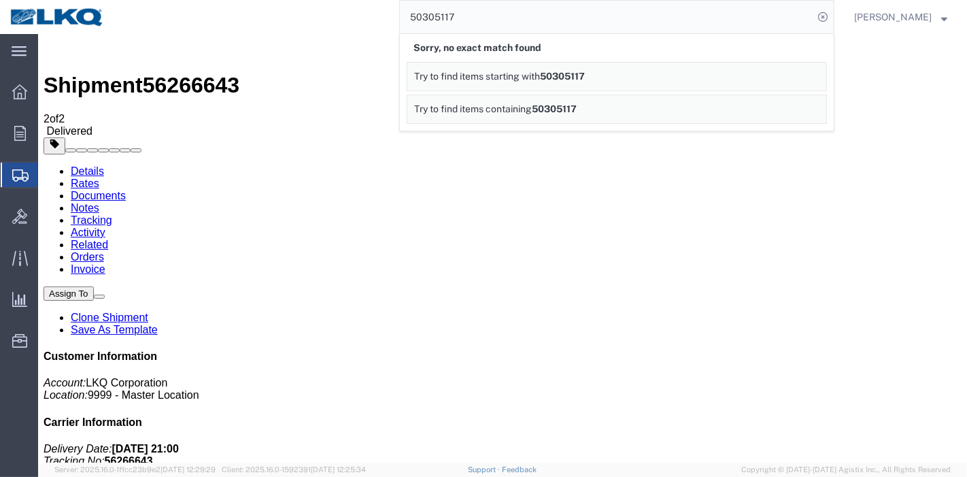
drag, startPoint x: 509, startPoint y: 20, endPoint x: 105, endPoint y: 21, distance: 403.3
click at [105, 21] on nav "50305117 Sorry, no exact match found Try to find items starting with 50305117 T…" at bounding box center [488, 17] width 957 height 34
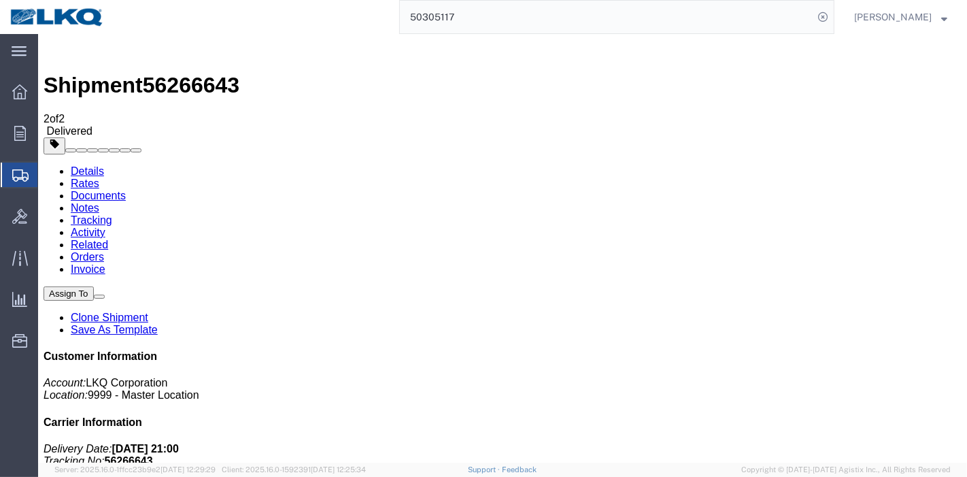
paste input "6"
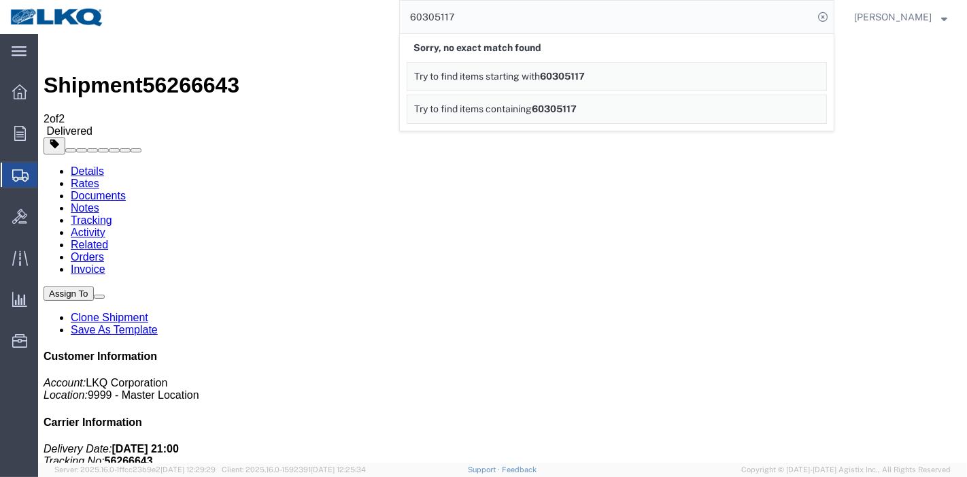
drag, startPoint x: 445, startPoint y: 16, endPoint x: 454, endPoint y: 34, distance: 19.5
click at [446, 16] on input "60305117" at bounding box center [606, 17] width 413 height 33
click at [422, 22] on input "60306117" at bounding box center [606, 17] width 413 height 33
drag, startPoint x: 513, startPoint y: 16, endPoint x: 225, endPoint y: 18, distance: 287.7
click at [225, 18] on div "50306117 Sorry, no exact match found Try to find items starting with 50306117 T…" at bounding box center [474, 17] width 720 height 34
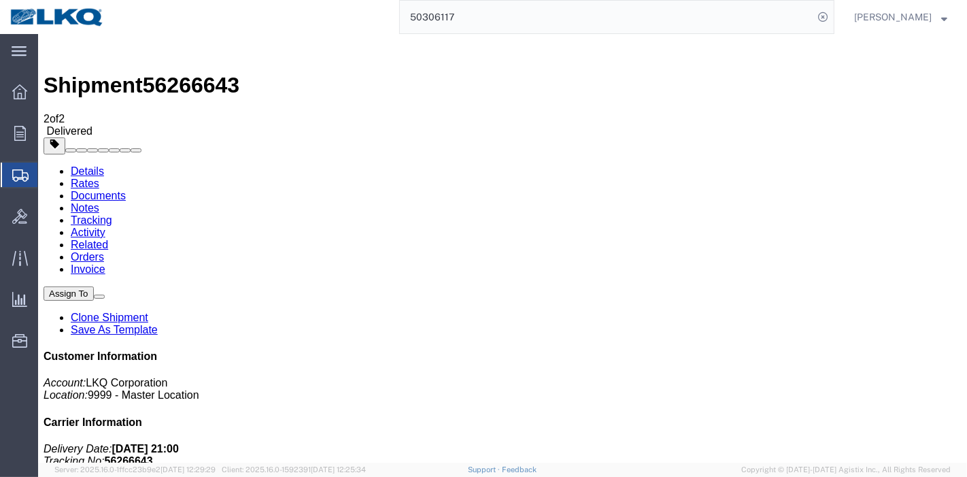
click at [420, 18] on input "50306117" at bounding box center [606, 17] width 413 height 33
click at [444, 18] on input "50306117" at bounding box center [606, 17] width 413 height 33
type input "50305117"
